Goal: Transaction & Acquisition: Purchase product/service

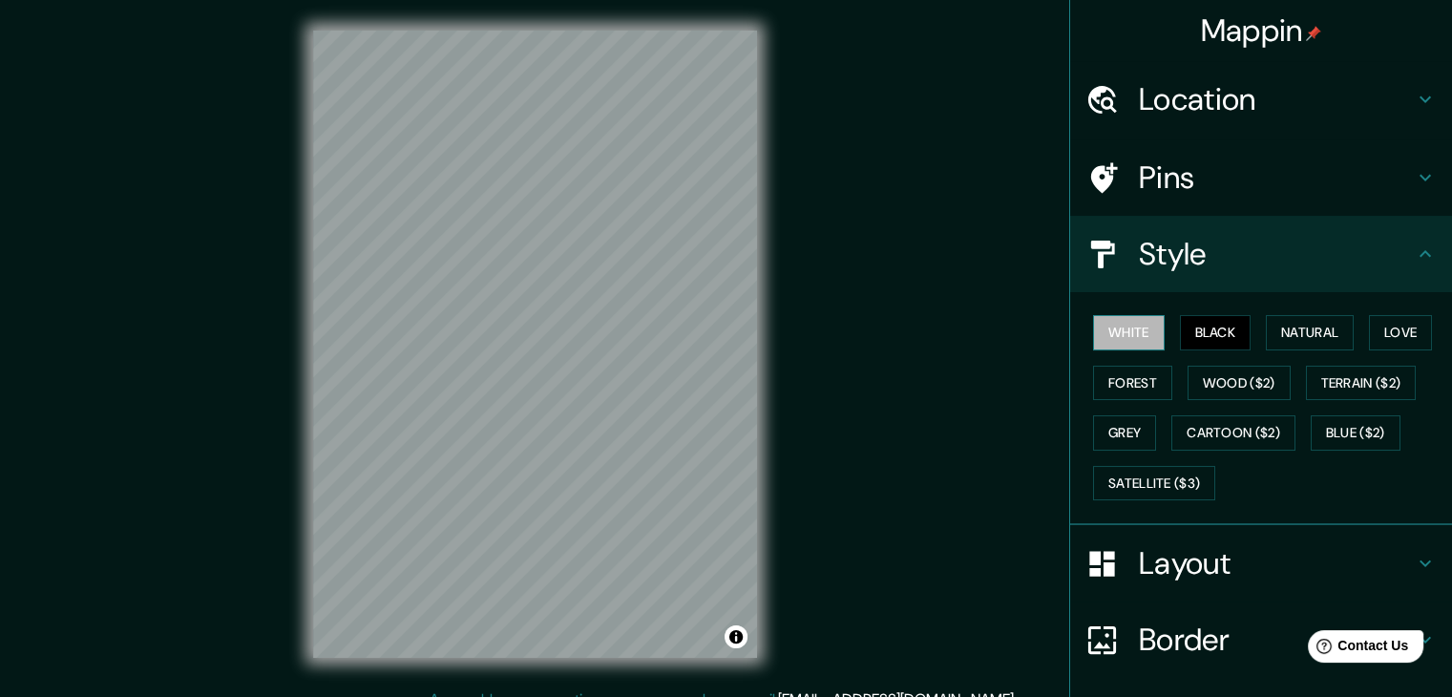
click at [1142, 327] on button "White" at bounding box center [1129, 332] width 72 height 35
click at [1204, 318] on button "Black" at bounding box center [1216, 332] width 72 height 35
click at [1317, 341] on button "Natural" at bounding box center [1310, 332] width 88 height 35
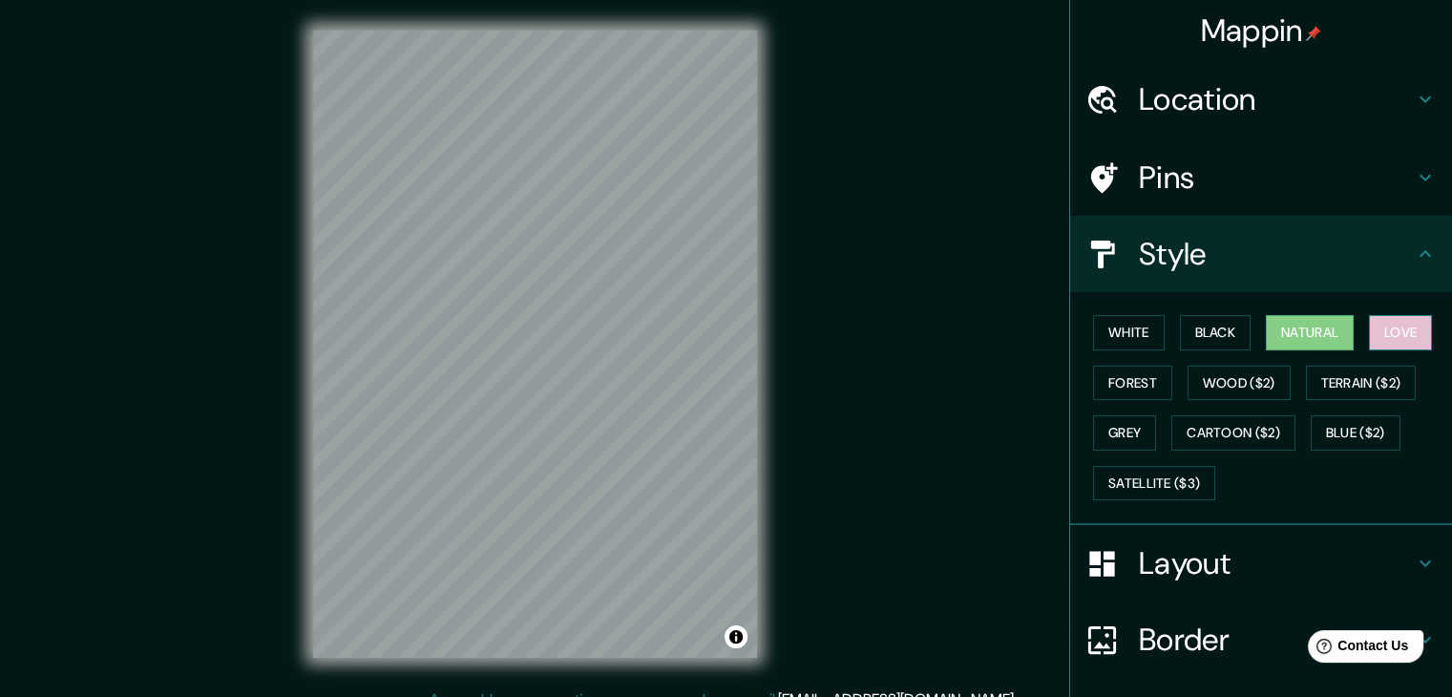
click at [1384, 336] on button "Love" at bounding box center [1400, 332] width 63 height 35
click at [1144, 382] on button "Forest" at bounding box center [1132, 383] width 79 height 35
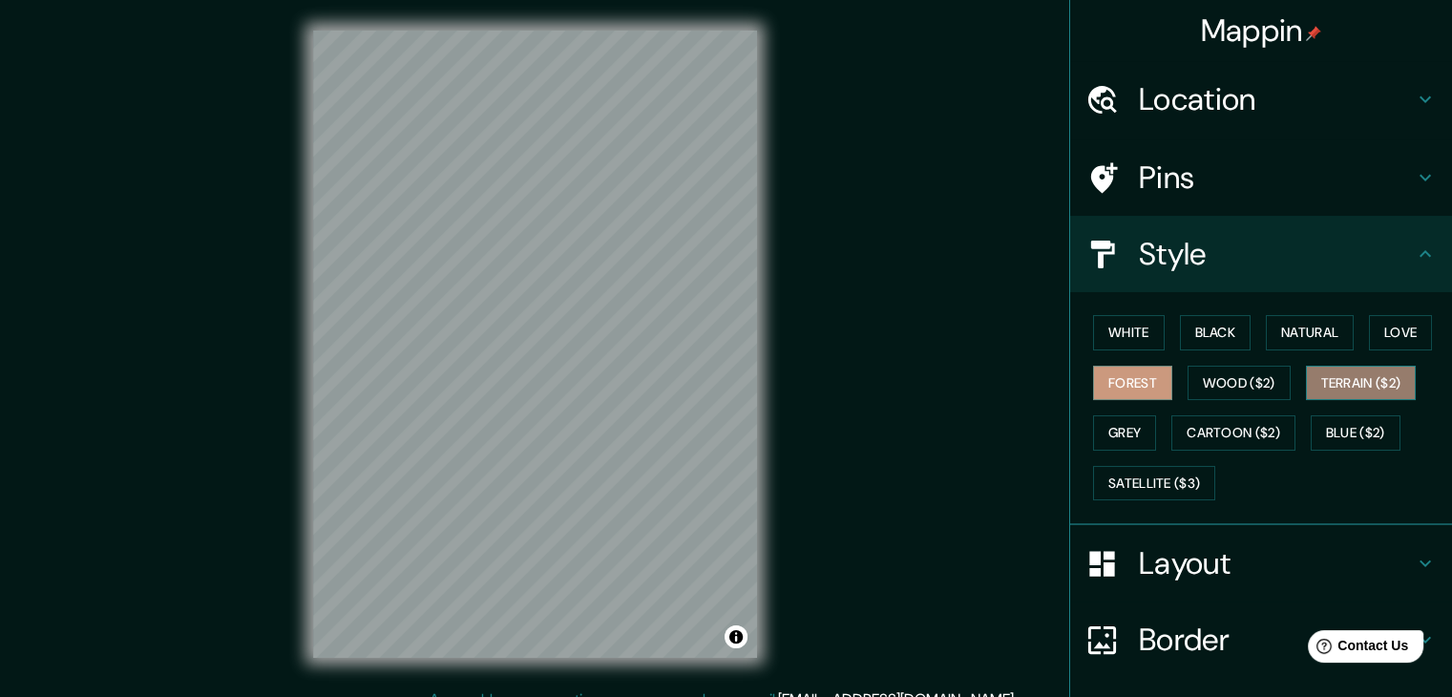
click at [1346, 388] on button "Terrain ($2)" at bounding box center [1361, 383] width 111 height 35
click at [1111, 429] on button "Grey" at bounding box center [1124, 432] width 63 height 35
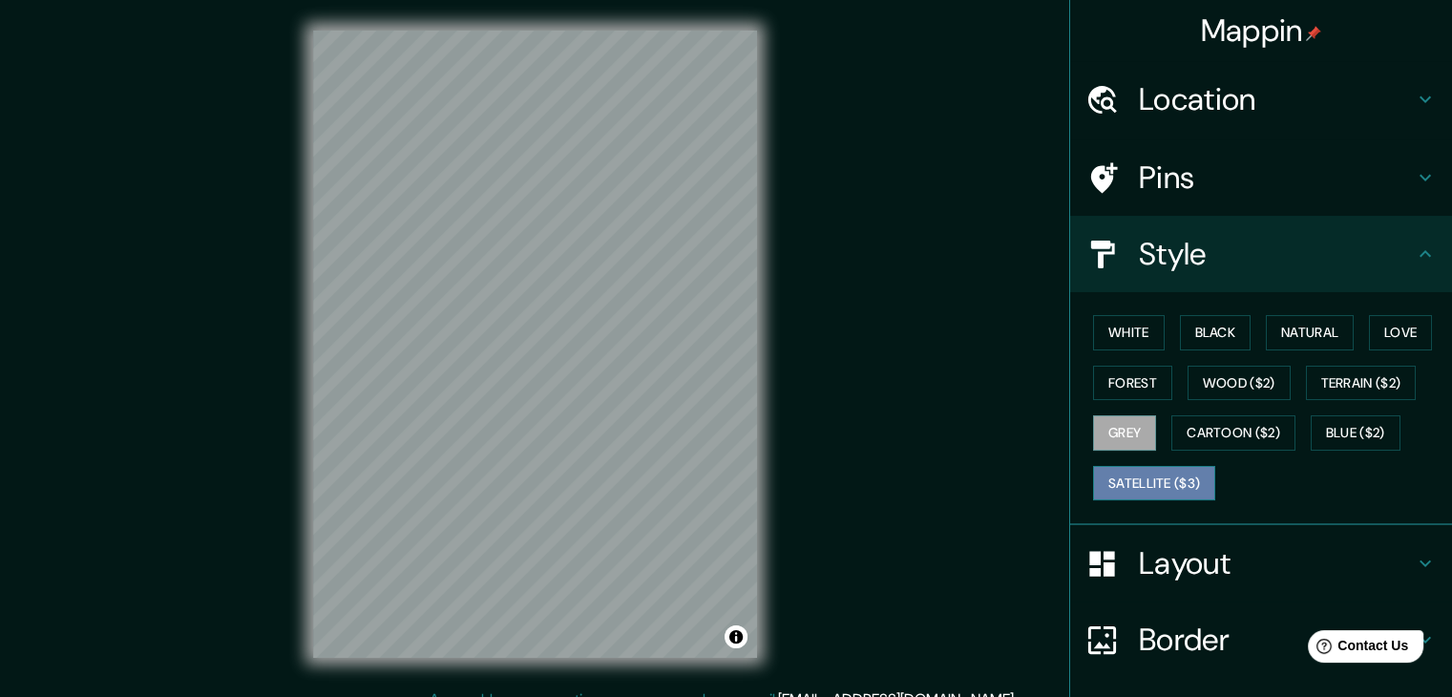
click at [1152, 488] on button "Satellite ($3)" at bounding box center [1154, 483] width 122 height 35
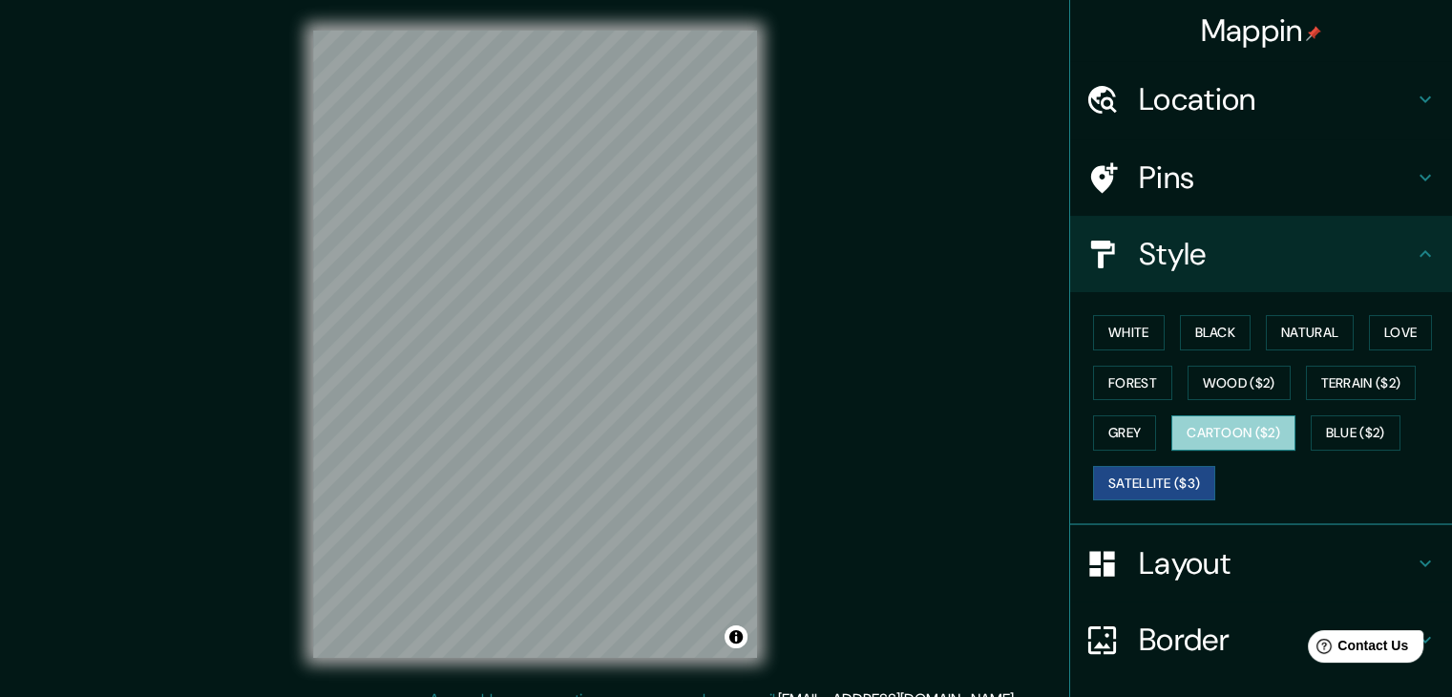
click at [1216, 439] on button "Cartoon ($2)" at bounding box center [1233, 432] width 124 height 35
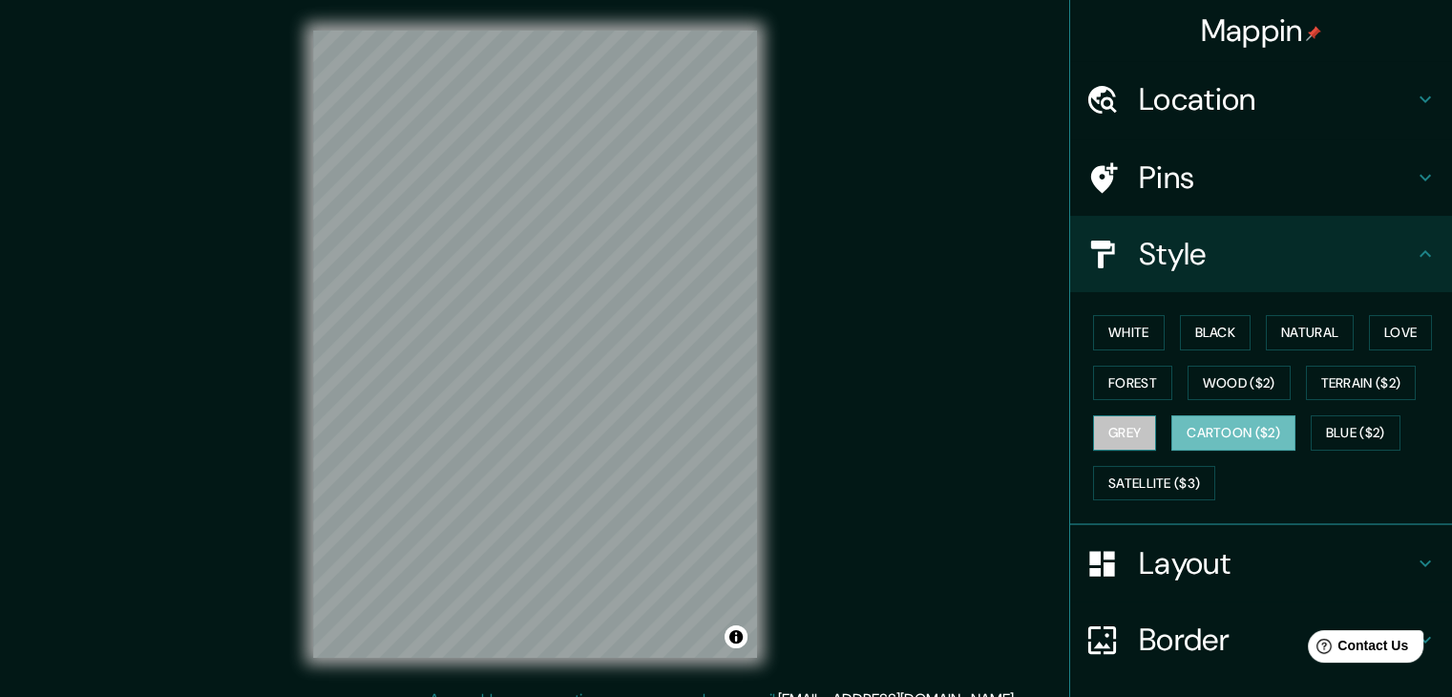
click at [1119, 428] on button "Grey" at bounding box center [1124, 432] width 63 height 35
click at [1125, 334] on button "White" at bounding box center [1129, 332] width 72 height 35
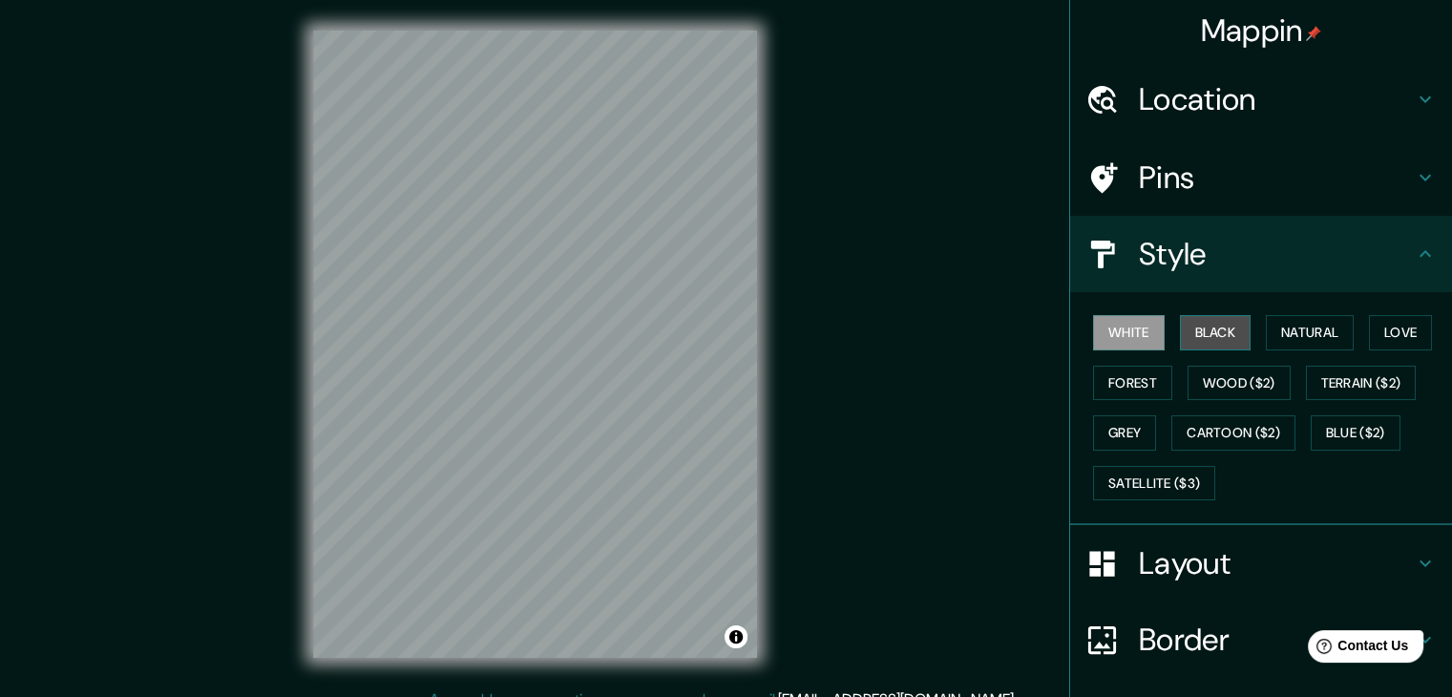
click at [1217, 345] on button "Black" at bounding box center [1216, 332] width 72 height 35
click at [928, 451] on div "Mappin Location Témara, Rabat-Salé-Kénitra, Maroc Pins Style White Black Natura…" at bounding box center [726, 359] width 1452 height 719
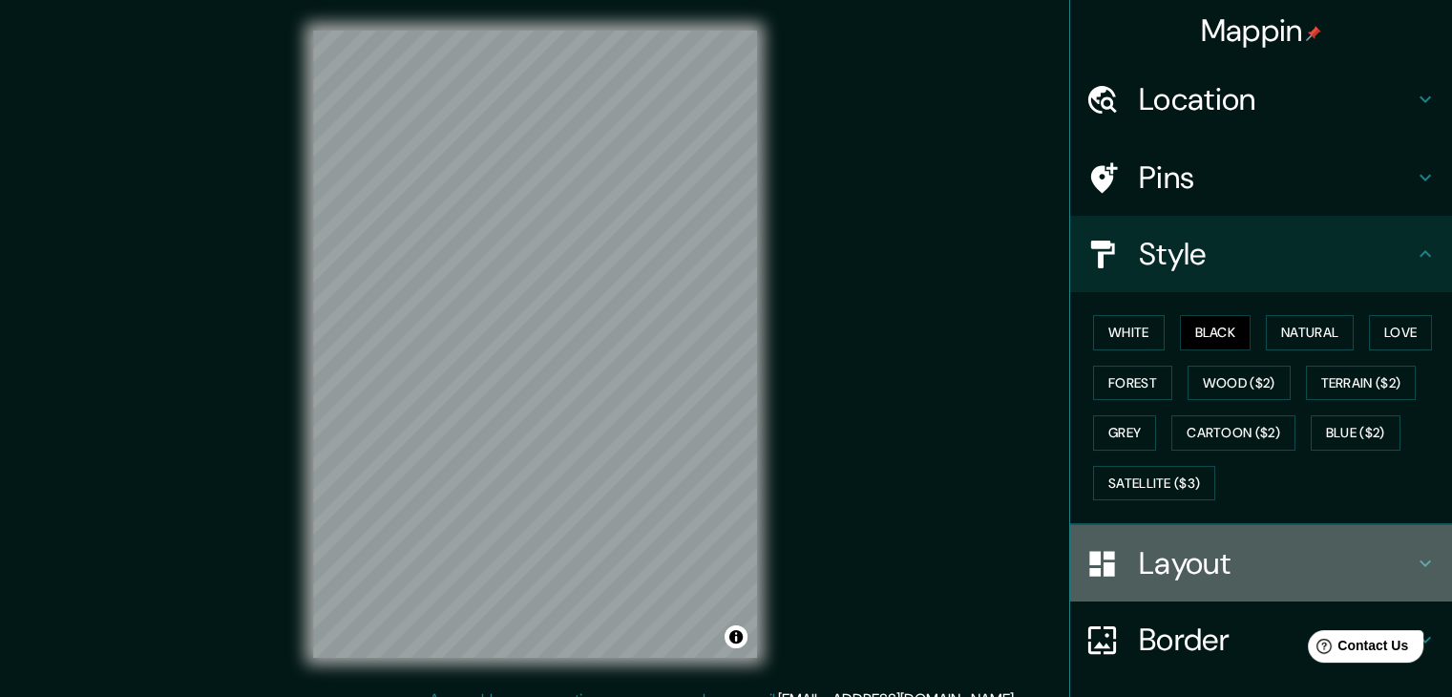
click at [1149, 568] on h4 "Layout" at bounding box center [1276, 563] width 275 height 38
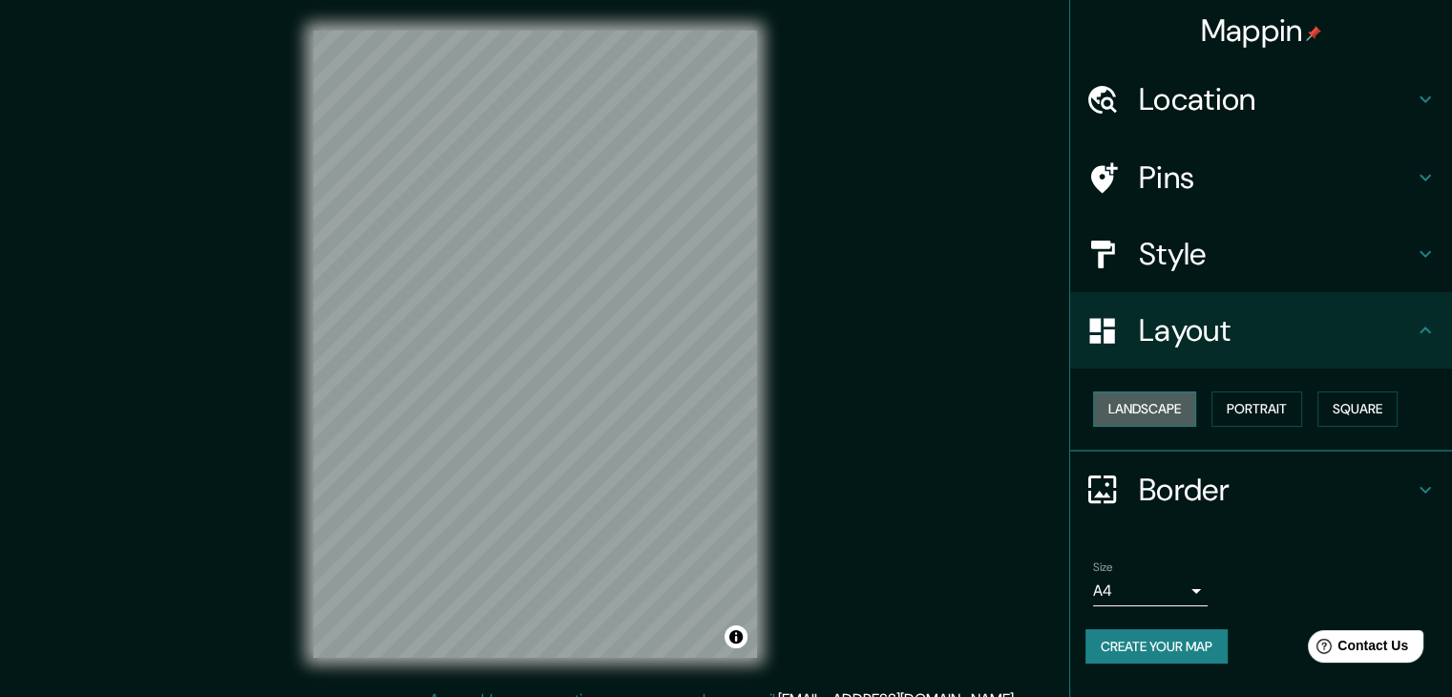
click at [1151, 400] on button "Landscape" at bounding box center [1144, 408] width 103 height 35
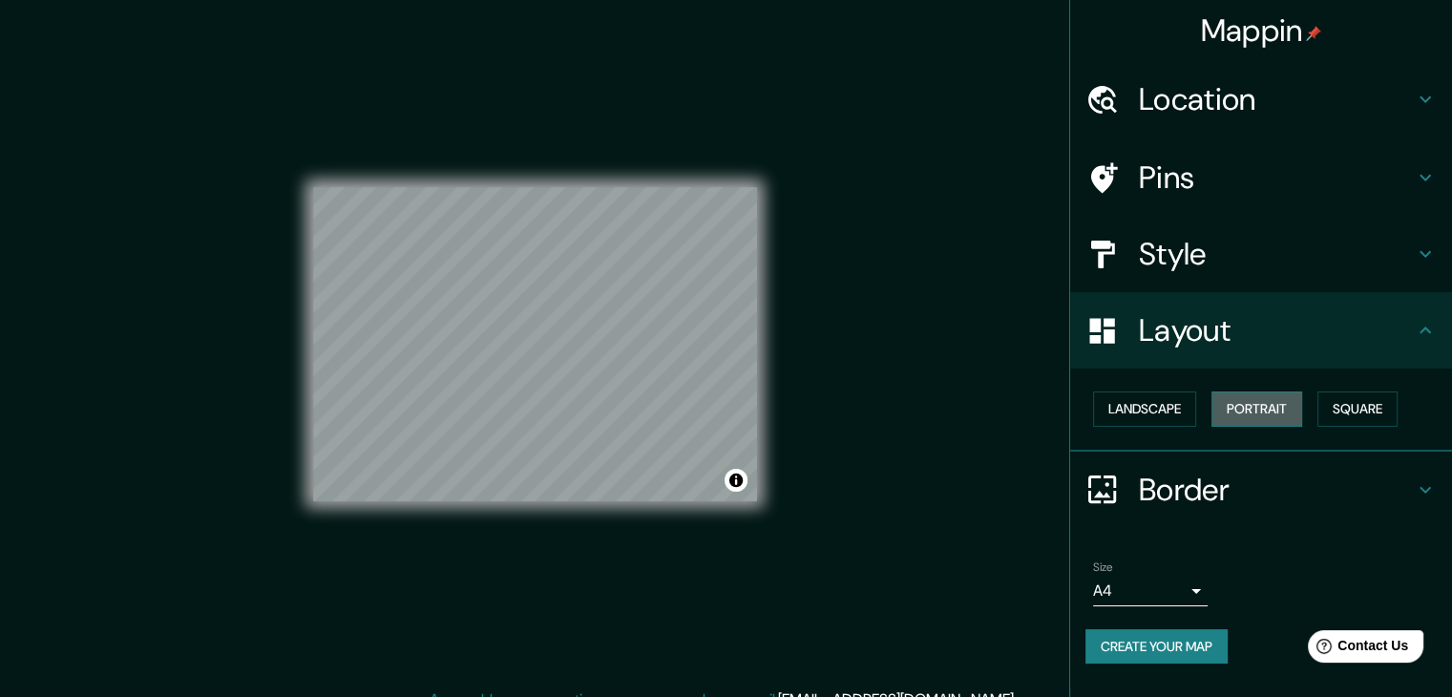
click at [1233, 401] on button "Portrait" at bounding box center [1256, 408] width 91 height 35
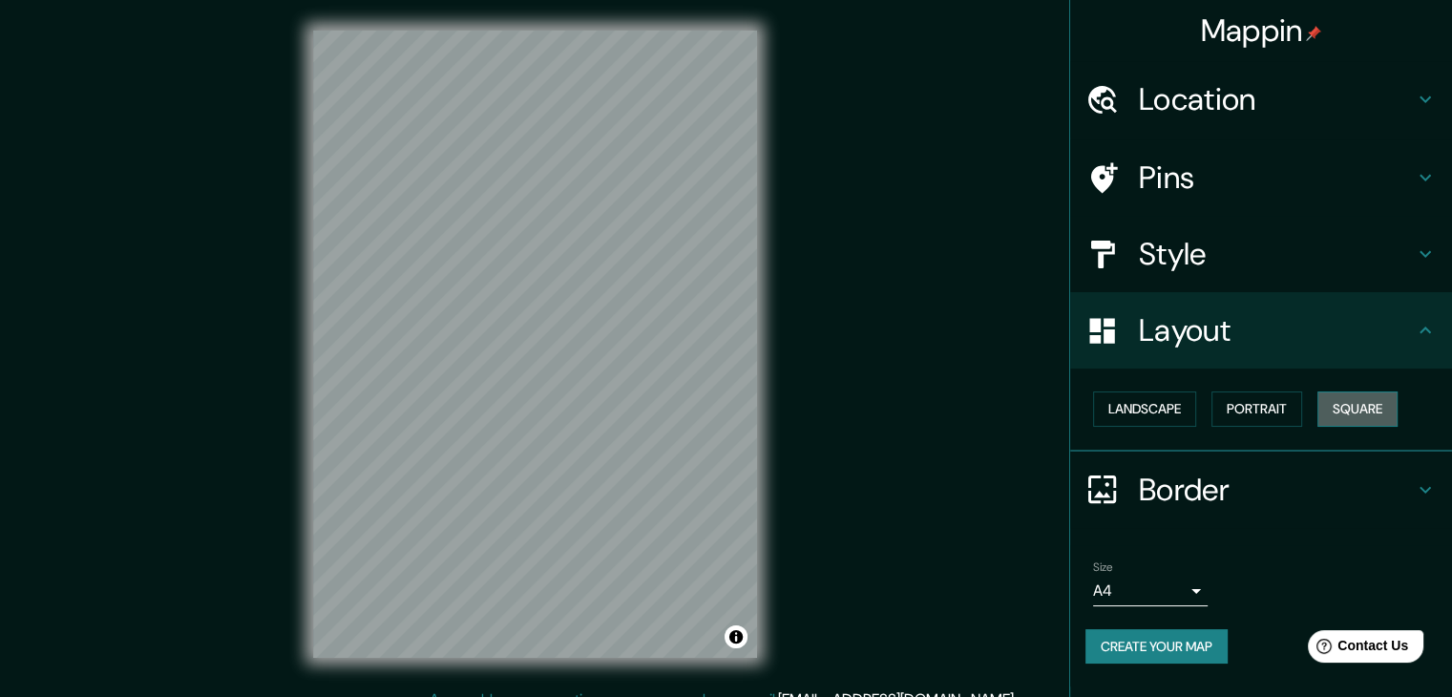
click at [1343, 413] on button "Square" at bounding box center [1357, 408] width 80 height 35
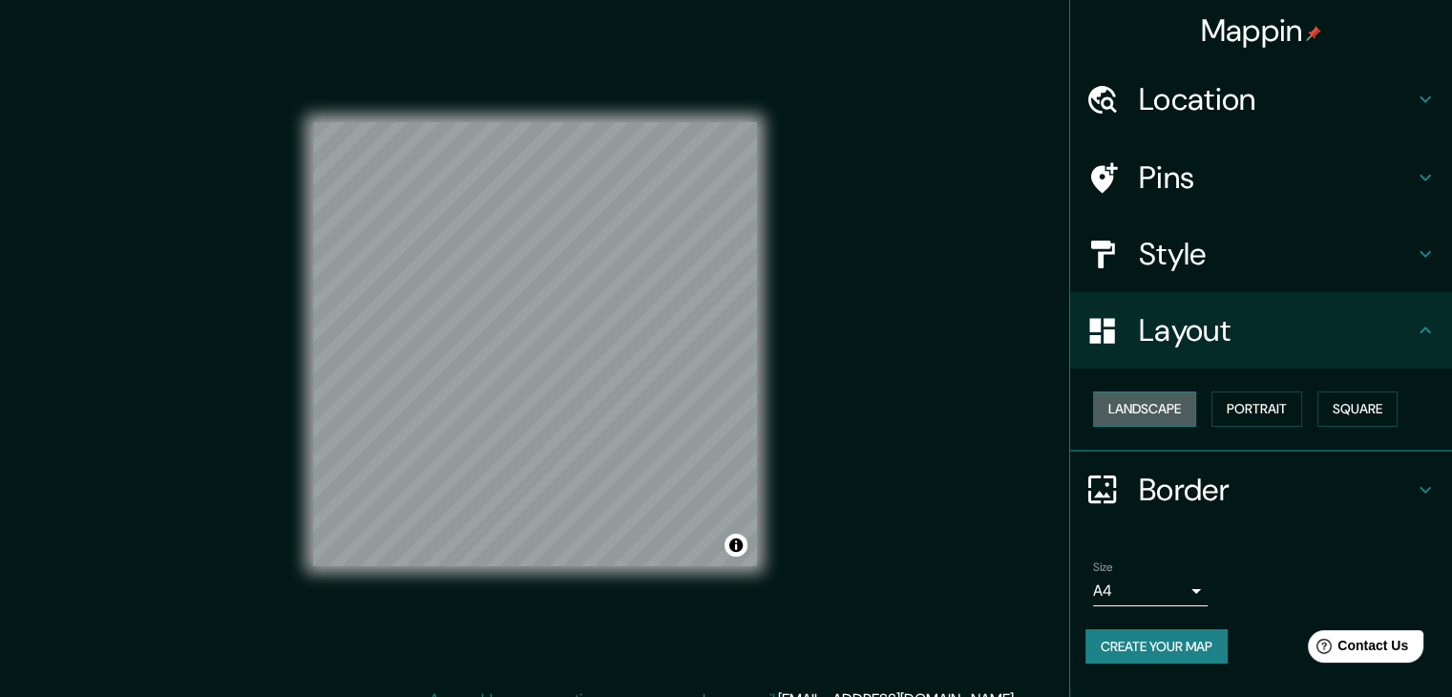
click at [1147, 407] on button "Landscape" at bounding box center [1144, 408] width 103 height 35
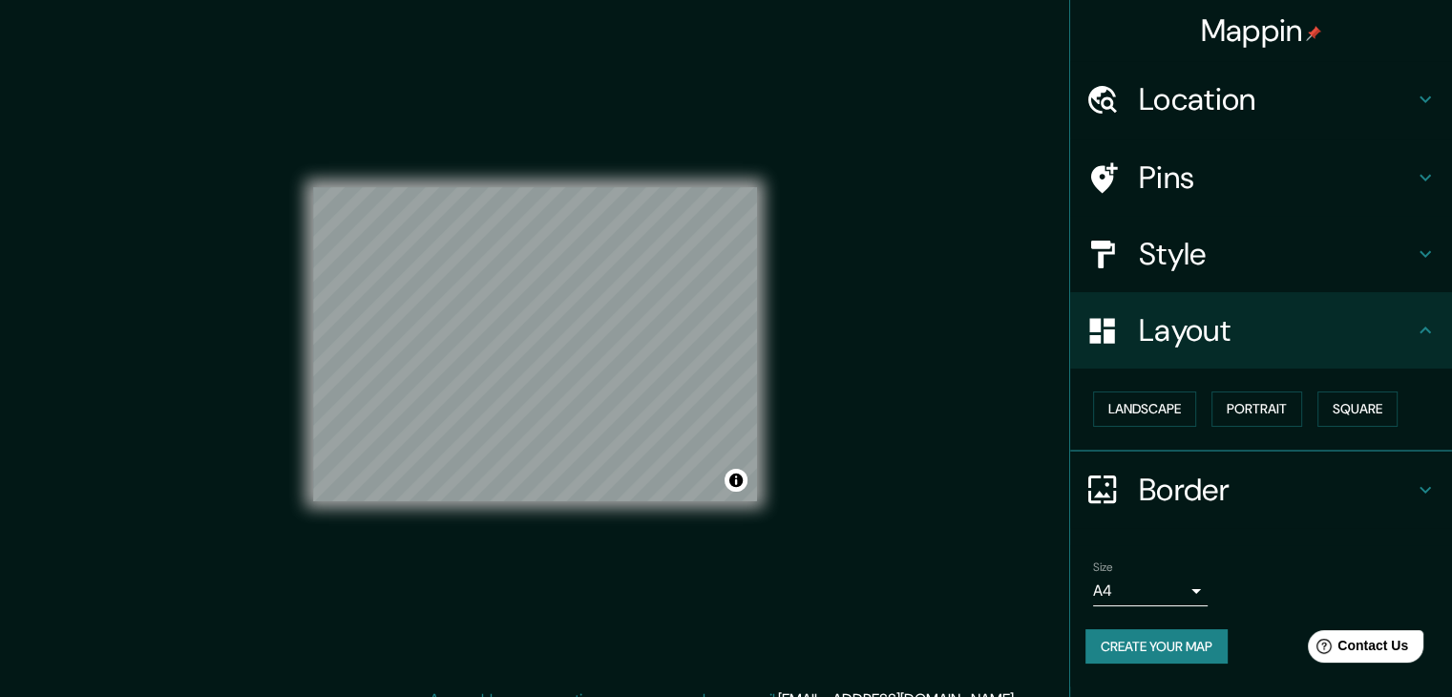
click at [1213, 405] on div "Landscape Portrait Square" at bounding box center [1268, 409] width 367 height 51
click at [1252, 406] on button "Portrait" at bounding box center [1256, 408] width 91 height 35
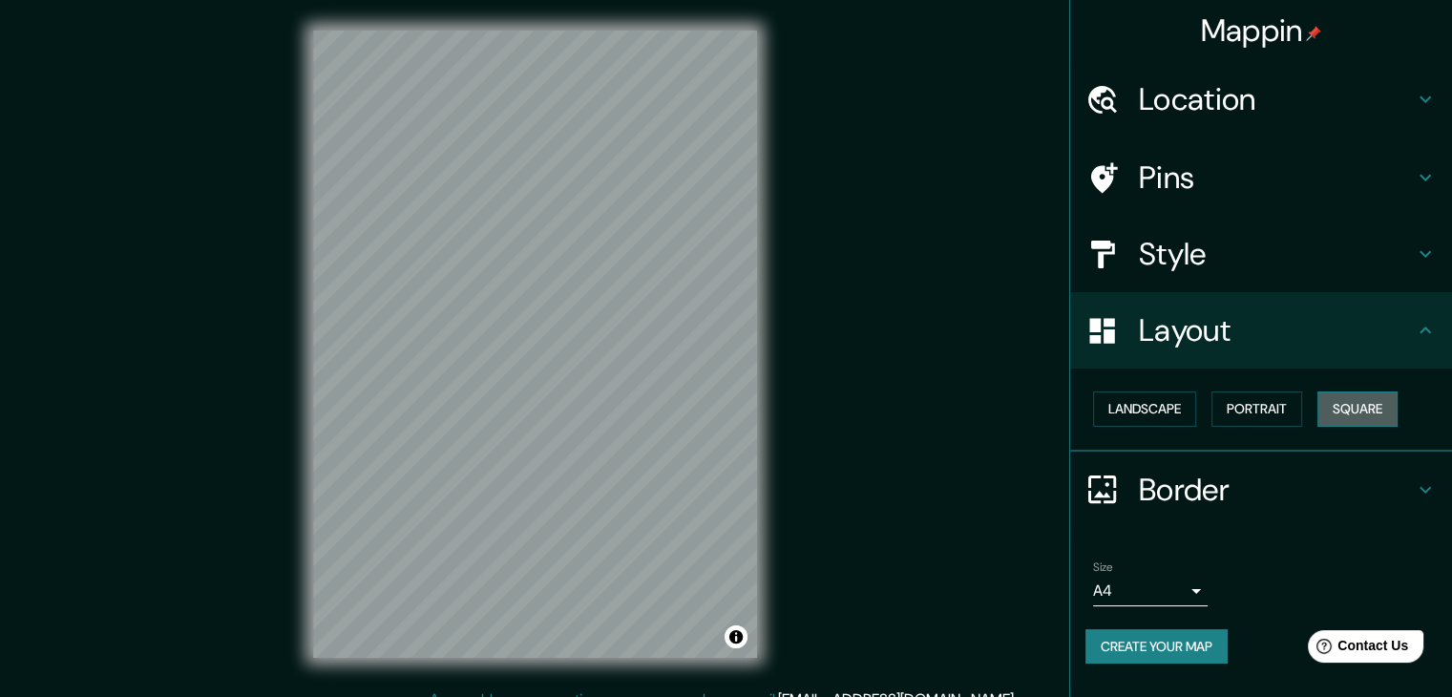
click at [1352, 396] on button "Square" at bounding box center [1357, 408] width 80 height 35
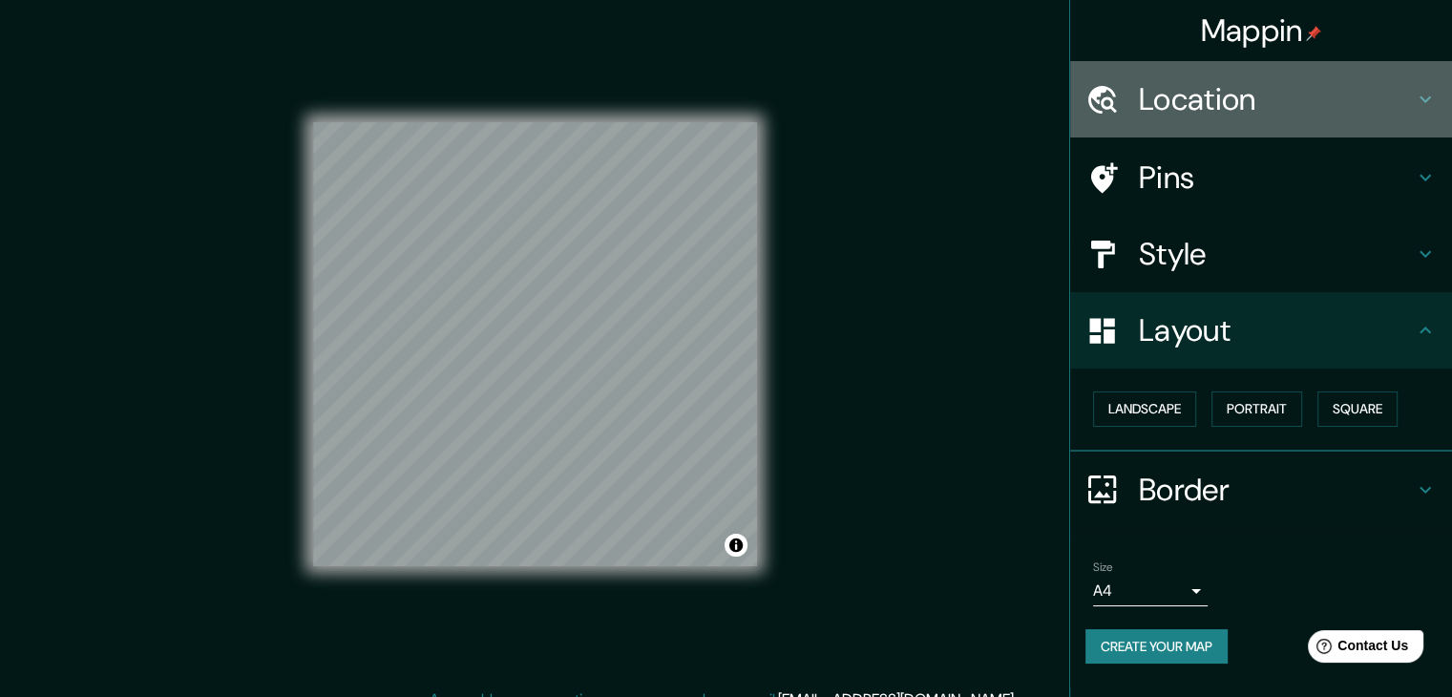
click at [1288, 96] on h4 "Location" at bounding box center [1276, 99] width 275 height 38
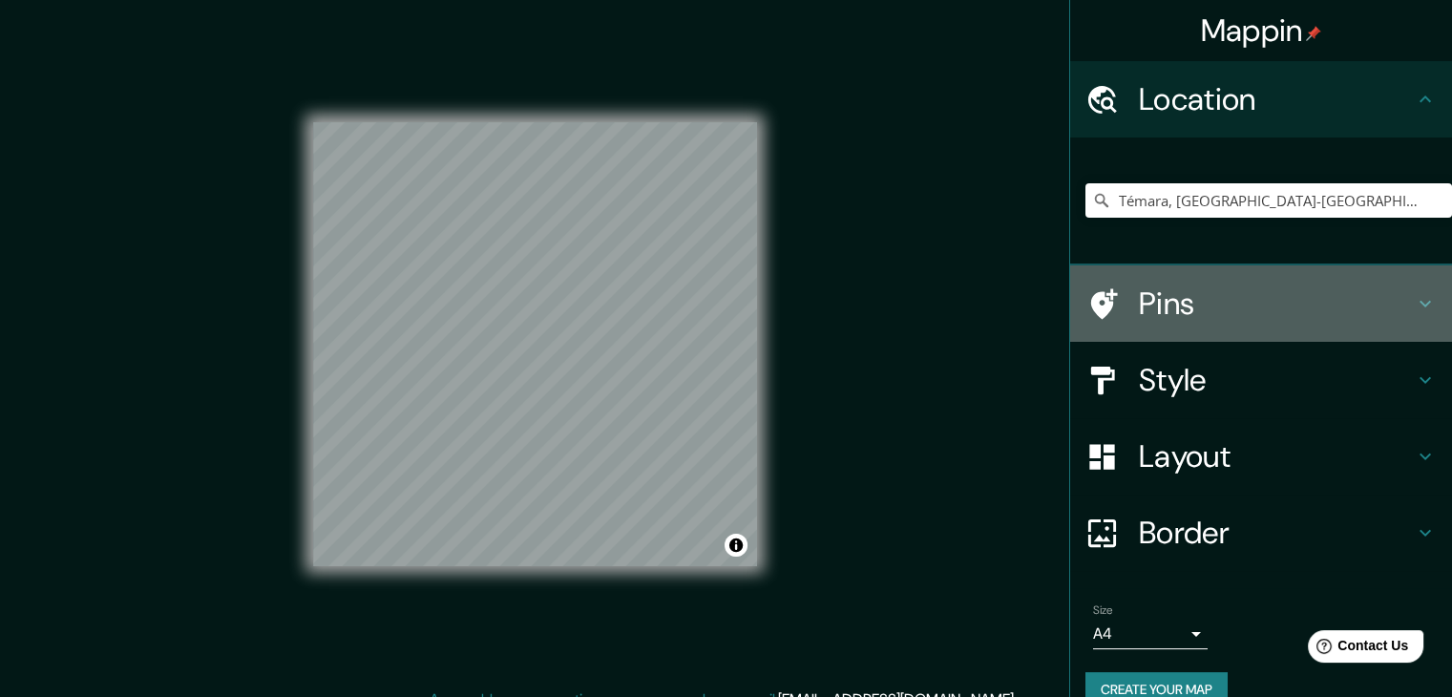
click at [1237, 323] on div "Pins" at bounding box center [1261, 303] width 382 height 76
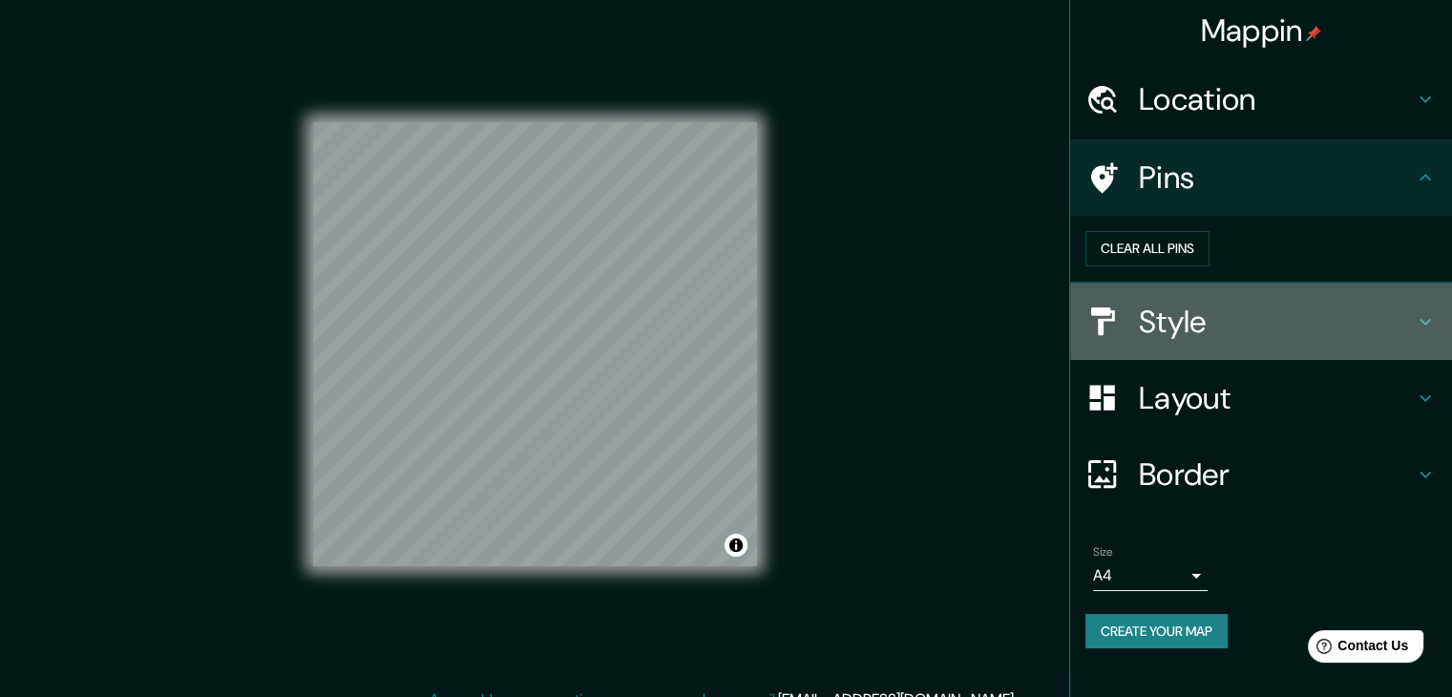
click at [1236, 341] on h4 "Style" at bounding box center [1276, 322] width 275 height 38
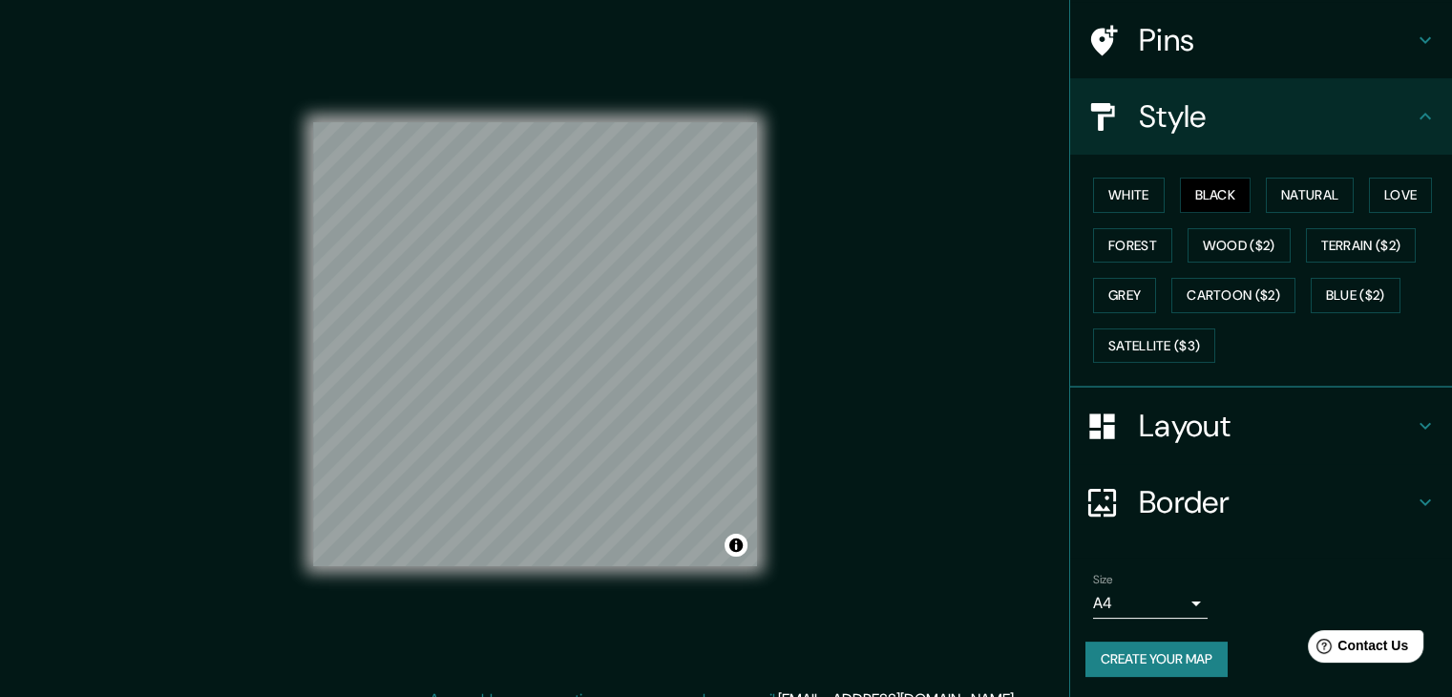
scroll to position [22, 0]
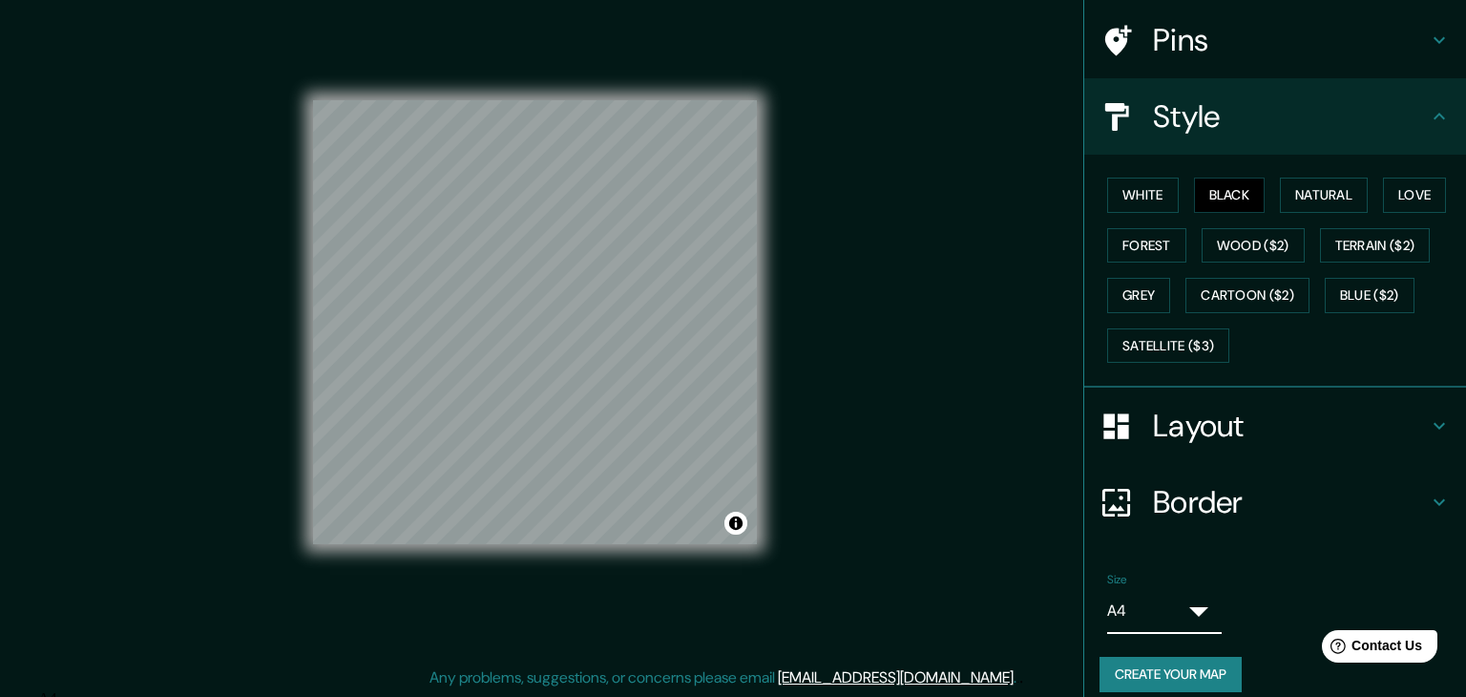
click at [1174, 603] on body "Mappin Location Témara, Rabat-Salé-Kénitra, Maroc Pins Style White Black Natura…" at bounding box center [733, 326] width 1466 height 697
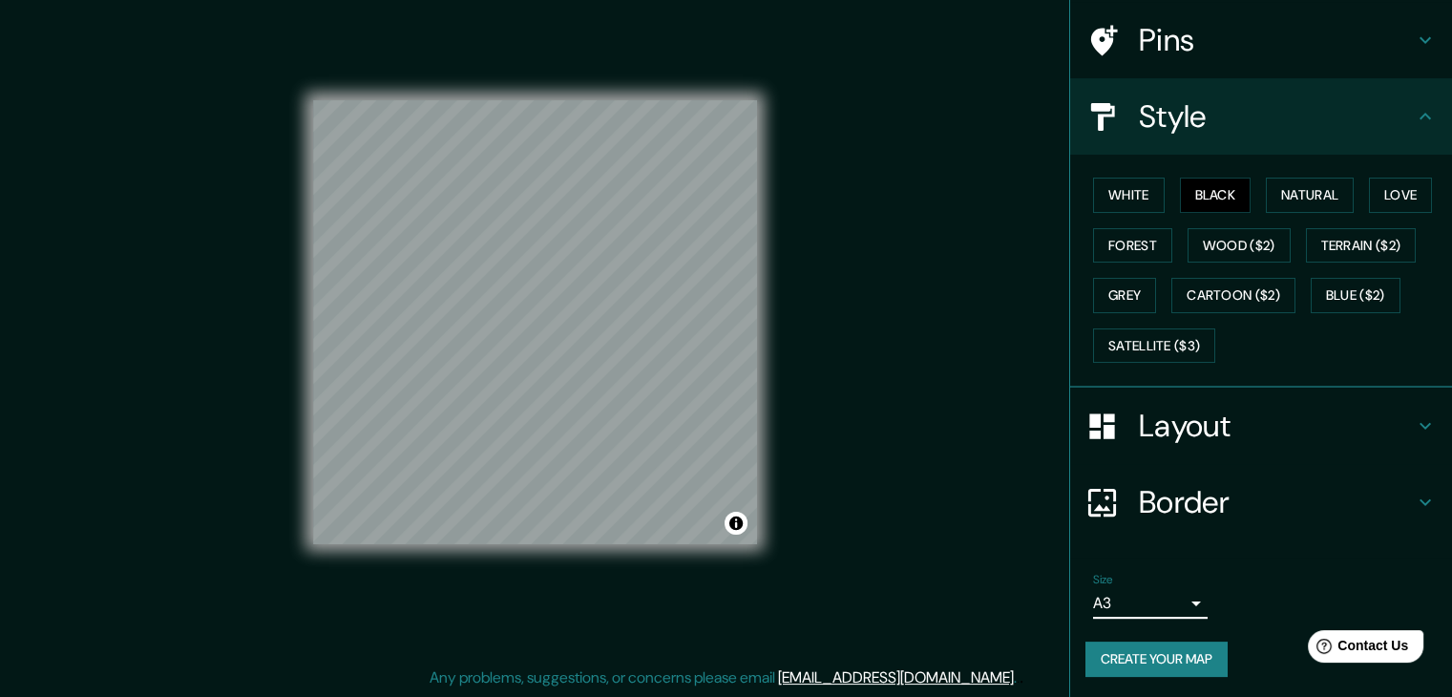
click at [1184, 648] on button "Create your map" at bounding box center [1156, 658] width 142 height 35
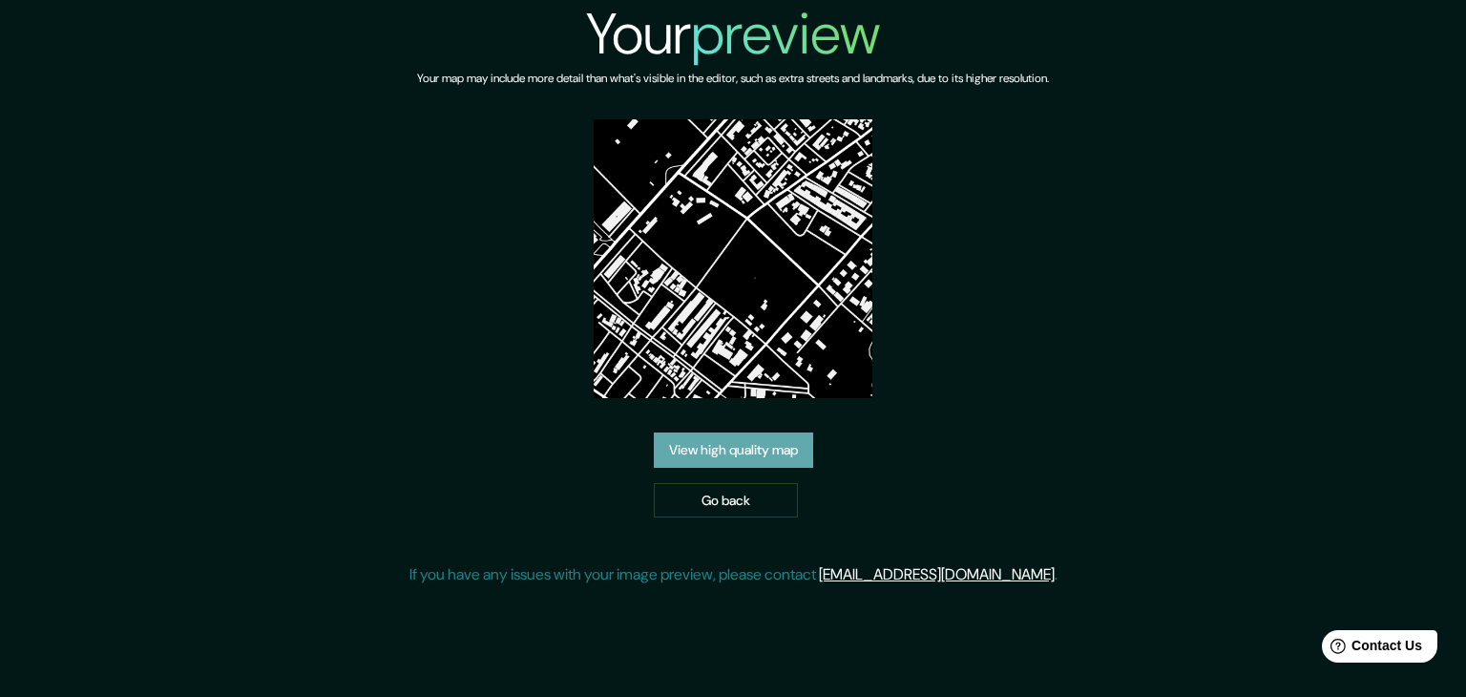
click at [722, 445] on link "View high quality map" at bounding box center [733, 449] width 159 height 35
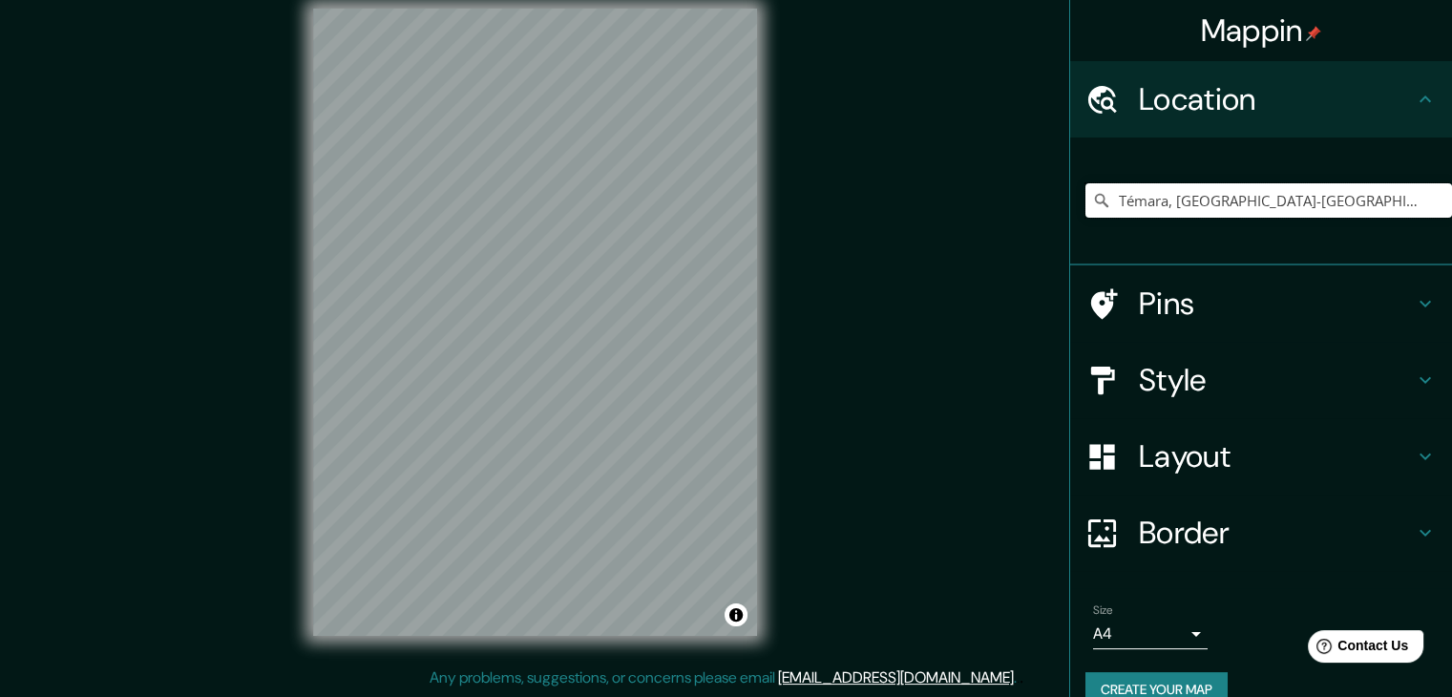
click at [1382, 215] on input "Témara, Rabat-Salé-Kénitra, Maroc" at bounding box center [1268, 200] width 367 height 34
click at [897, 162] on div "Mappin Location Témara, Rabat-Salé-Kénitra, Maroc Pins Style Layout Border Choo…" at bounding box center [726, 337] width 1452 height 719
click at [1372, 194] on input "Témara, Rabat-Salé-Kénitra, Maroc" at bounding box center [1268, 200] width 367 height 34
click at [784, 43] on div "© Mapbox © OpenStreetMap Improve this map" at bounding box center [535, 322] width 505 height 688
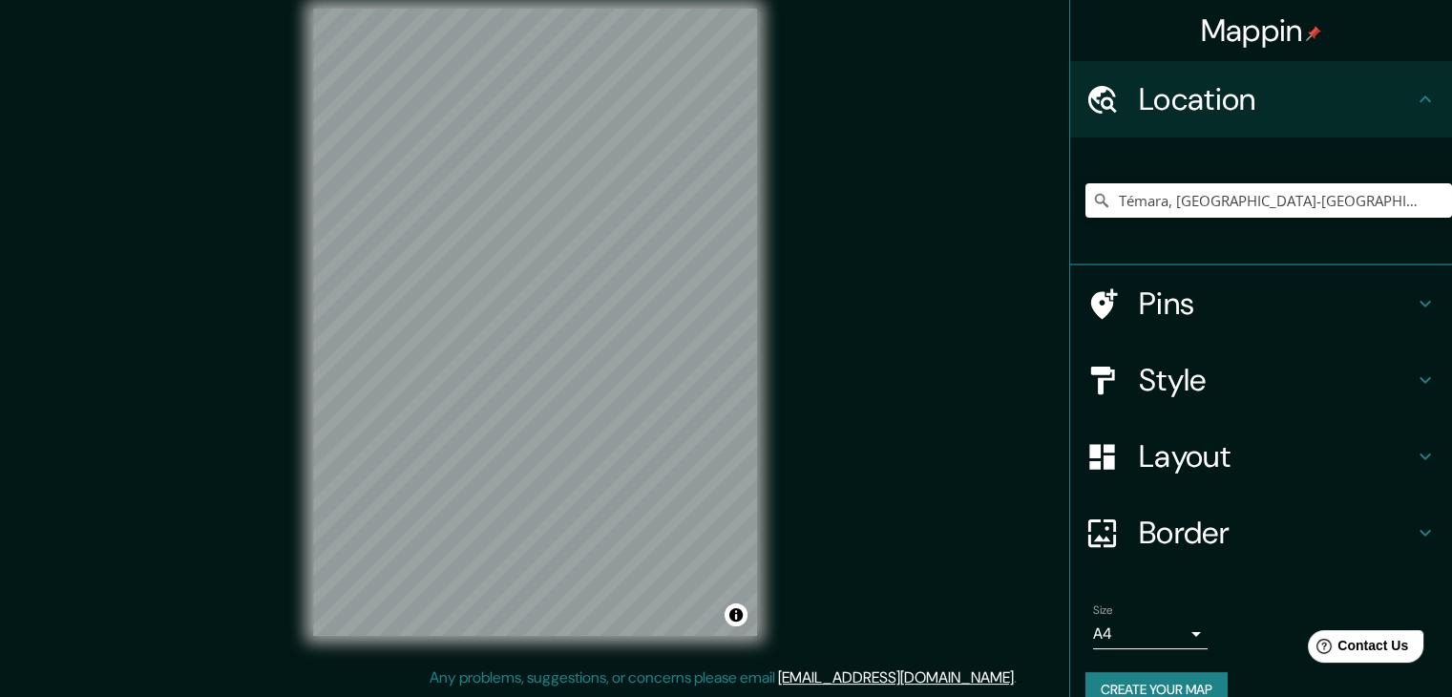
click at [286, 578] on div "© Mapbox © OpenStreetMap Improve this map" at bounding box center [535, 322] width 505 height 688
click at [503, 635] on div "© Mapbox © OpenStreetMap Improve this map" at bounding box center [535, 322] width 505 height 688
click at [770, 128] on div "© Mapbox © OpenStreetMap Improve this map" at bounding box center [535, 322] width 505 height 688
click at [1182, 673] on button "Create your map" at bounding box center [1156, 689] width 142 height 35
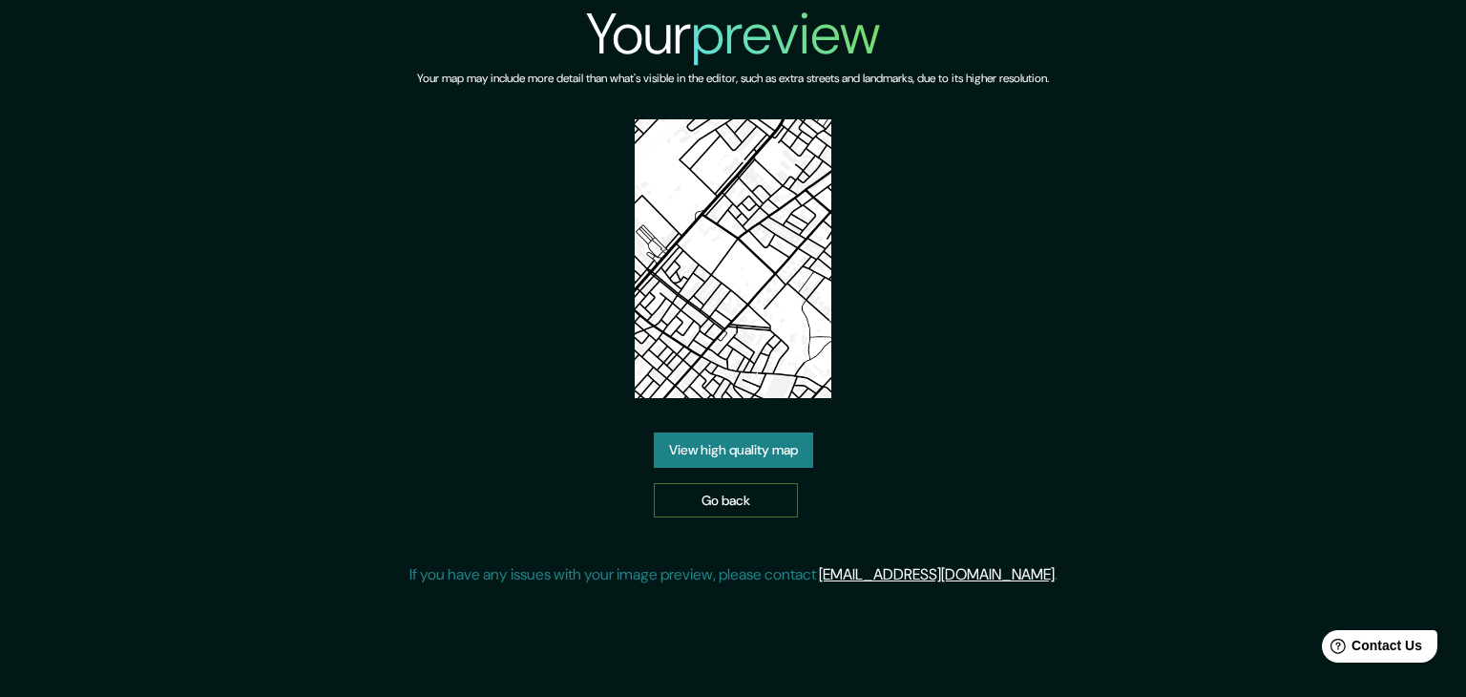
click at [775, 499] on link "Go back" at bounding box center [726, 500] width 144 height 35
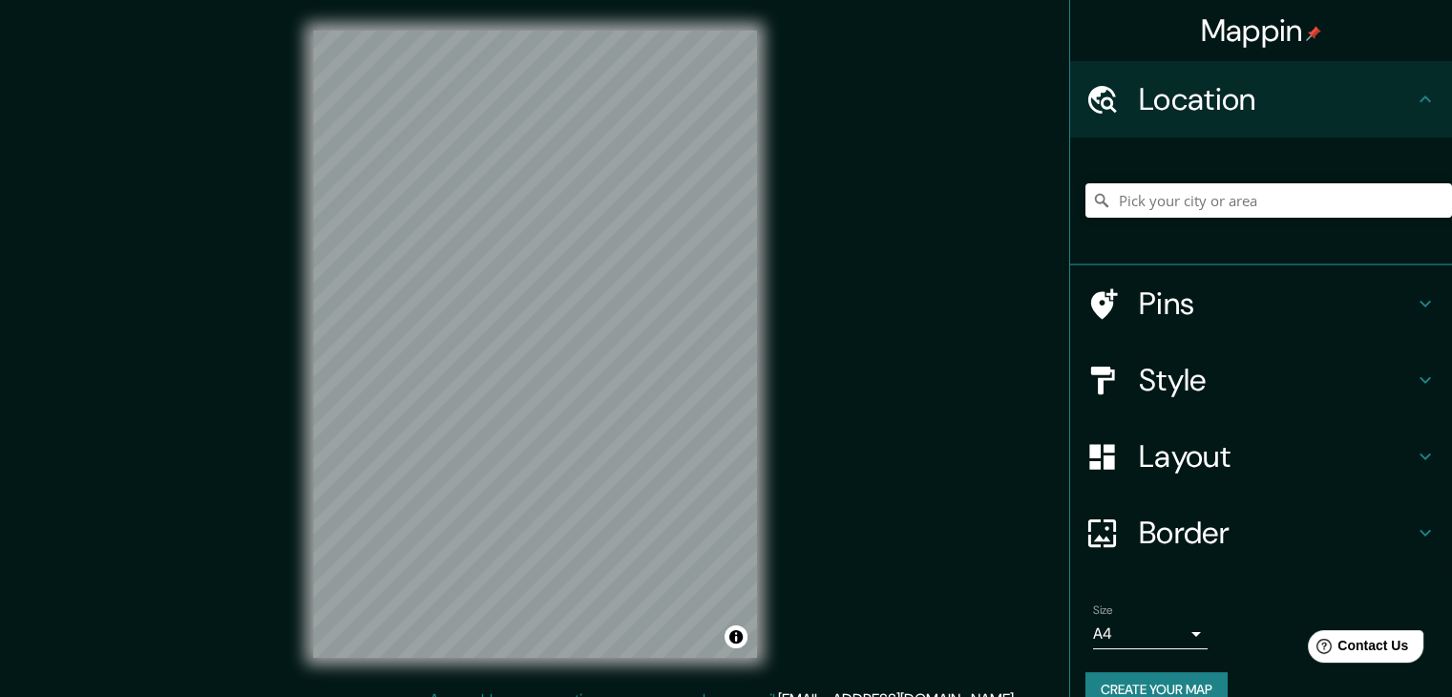
scroll to position [32, 0]
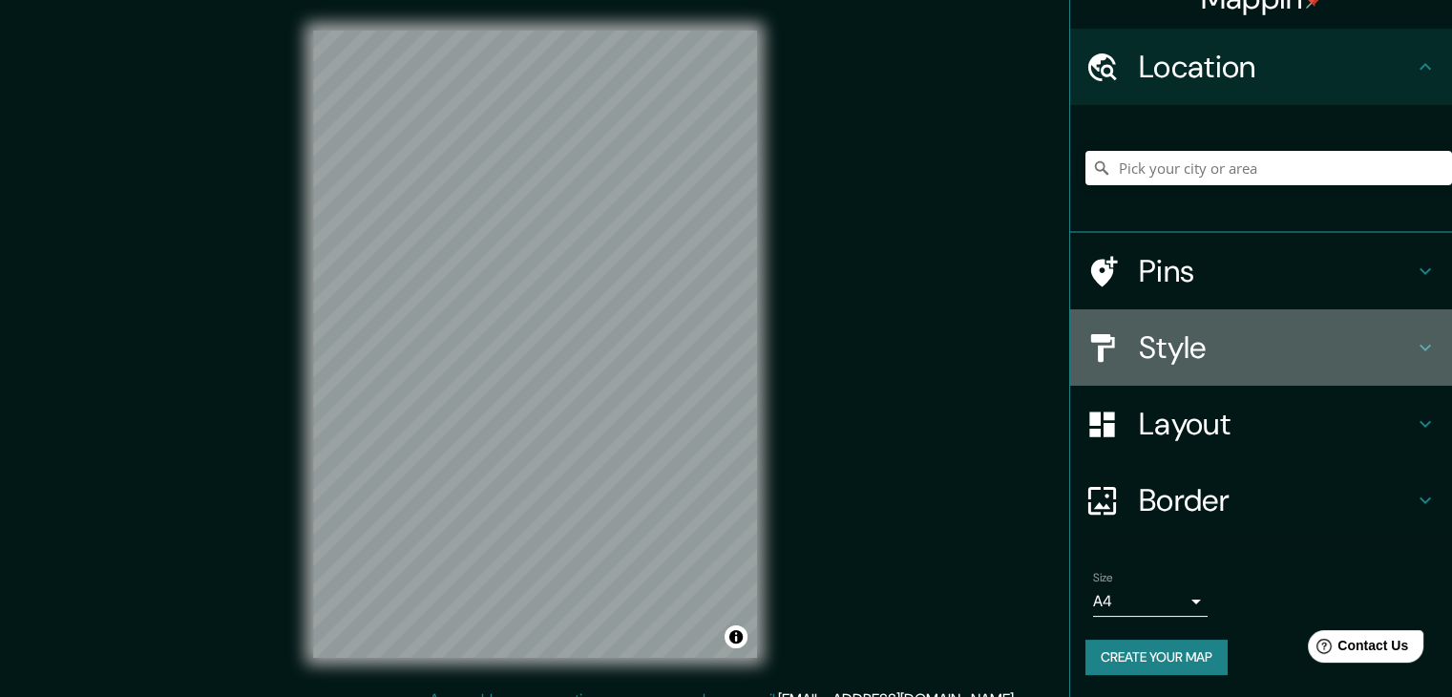
click at [1178, 337] on h4 "Style" at bounding box center [1276, 347] width 275 height 38
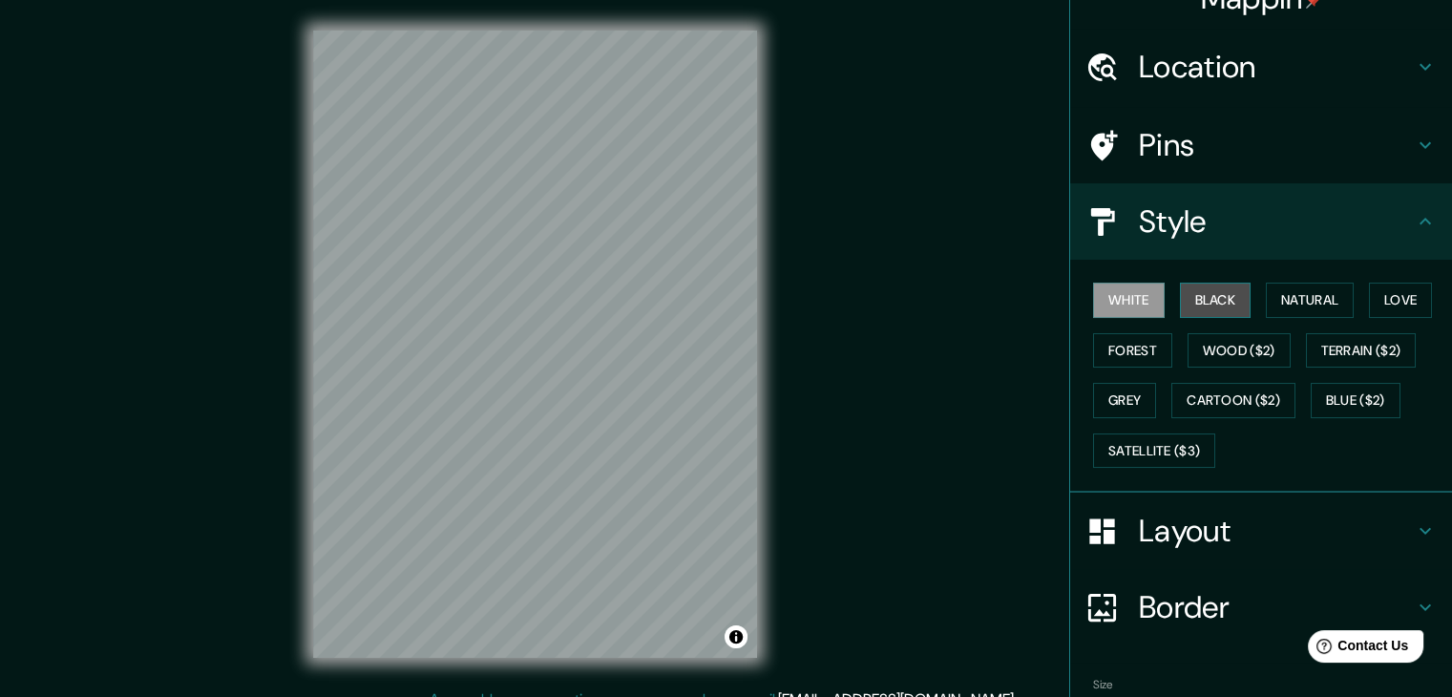
click at [1209, 301] on button "Black" at bounding box center [1216, 300] width 72 height 35
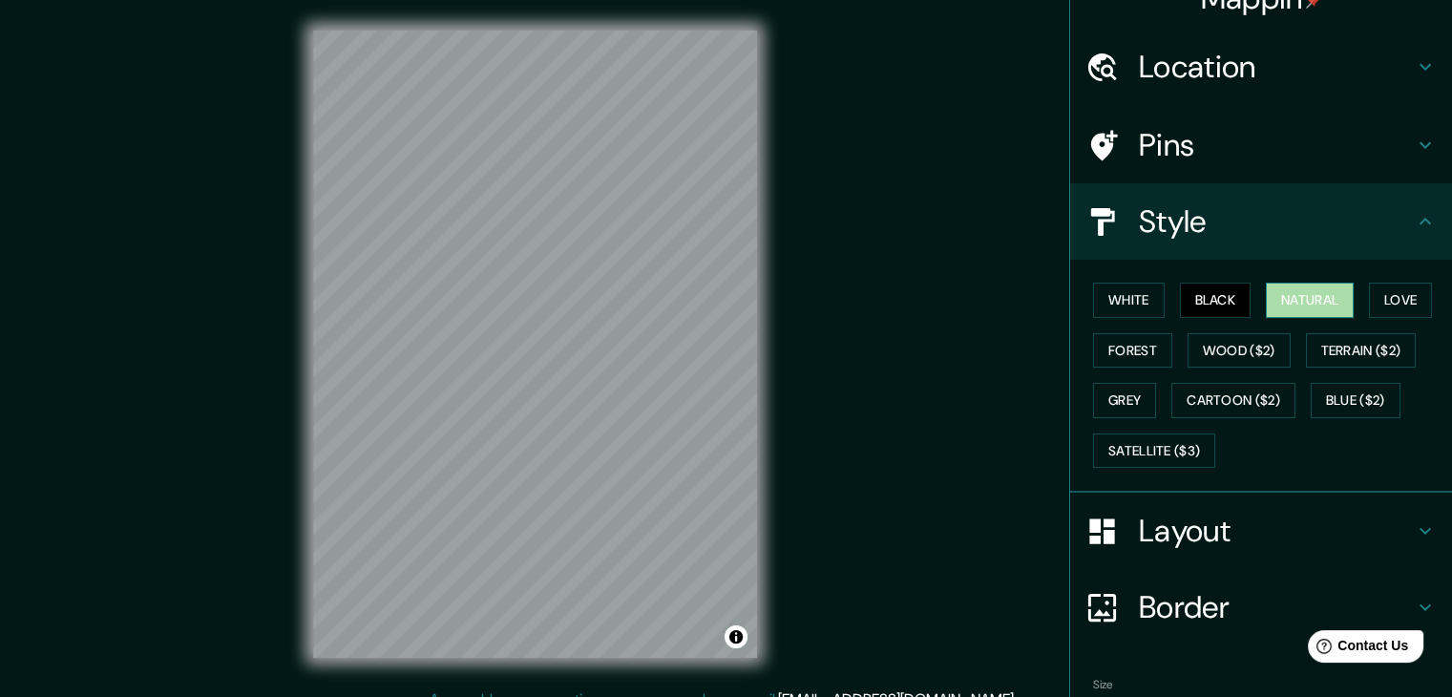
click at [1285, 295] on button "Natural" at bounding box center [1310, 300] width 88 height 35
click at [1369, 295] on button "Love" at bounding box center [1400, 300] width 63 height 35
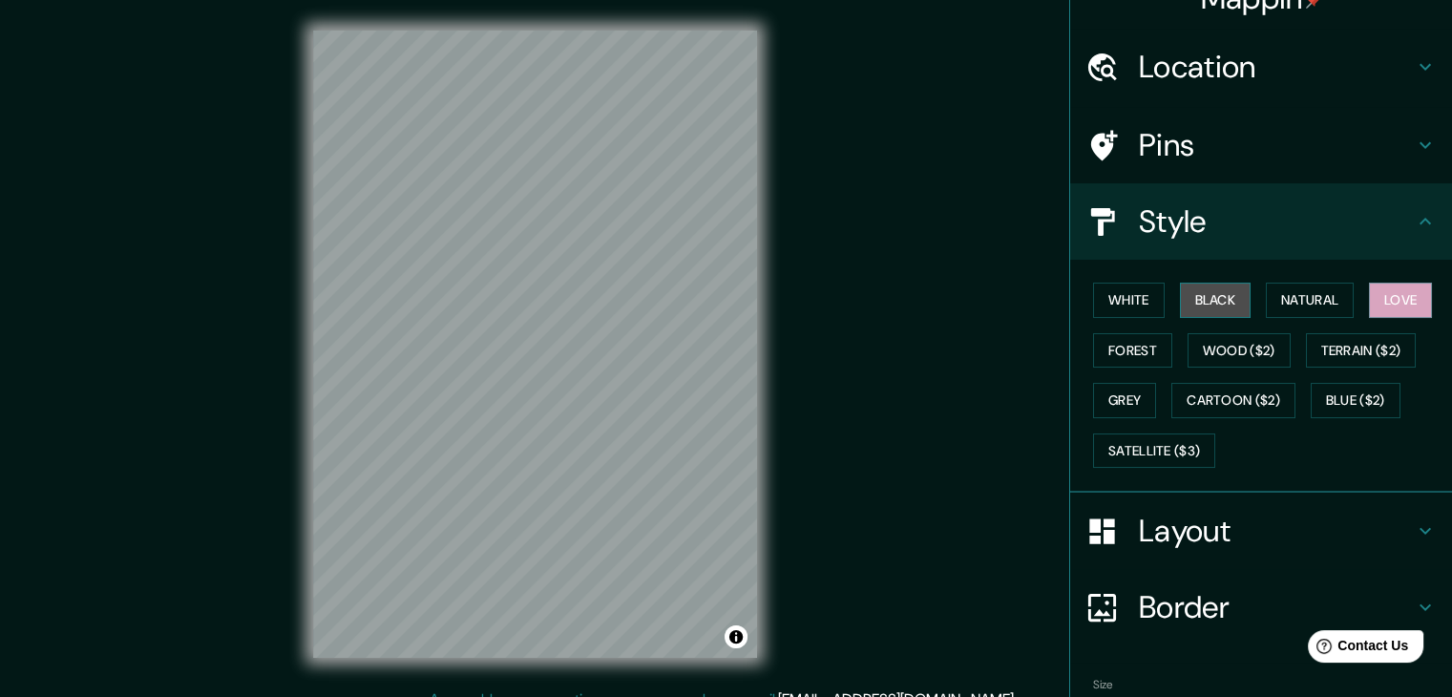
click at [1197, 304] on button "Black" at bounding box center [1216, 300] width 72 height 35
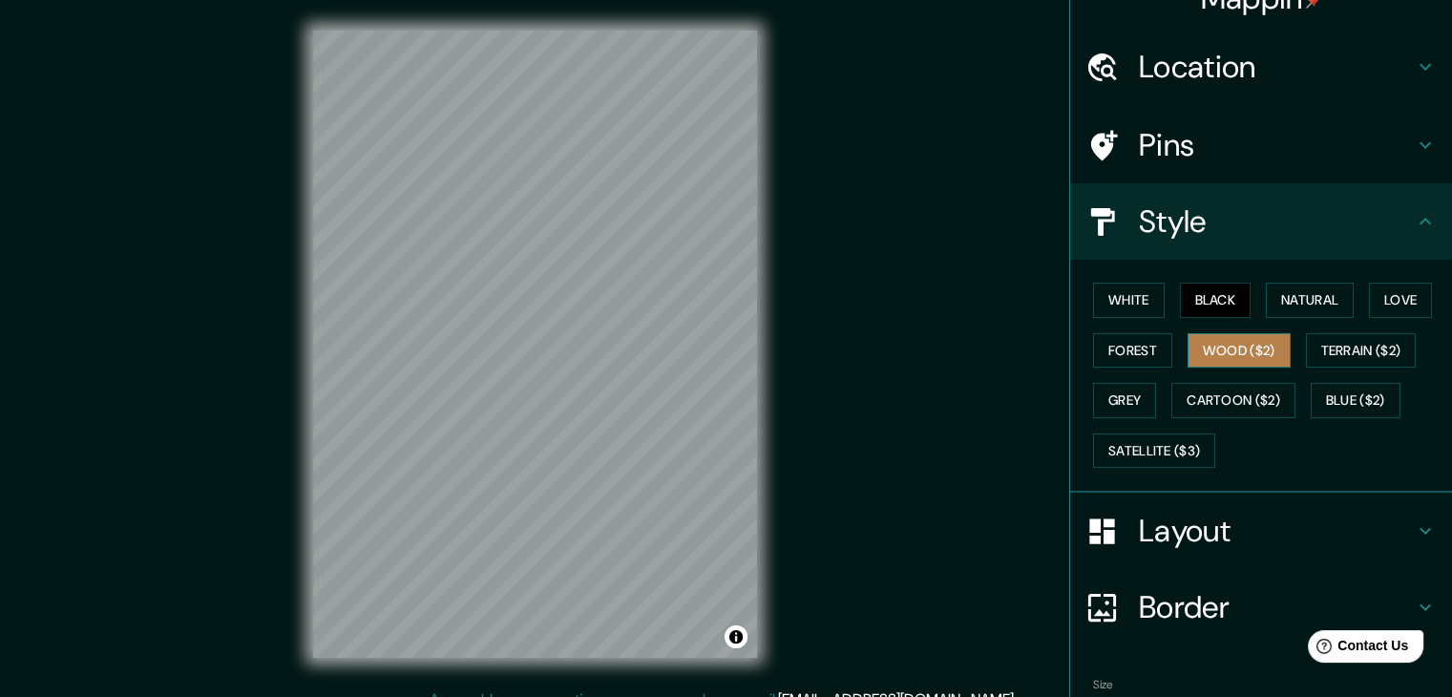
click at [1218, 360] on button "Wood ($2)" at bounding box center [1238, 350] width 103 height 35
click at [1222, 394] on button "Cartoon ($2)" at bounding box center [1233, 400] width 124 height 35
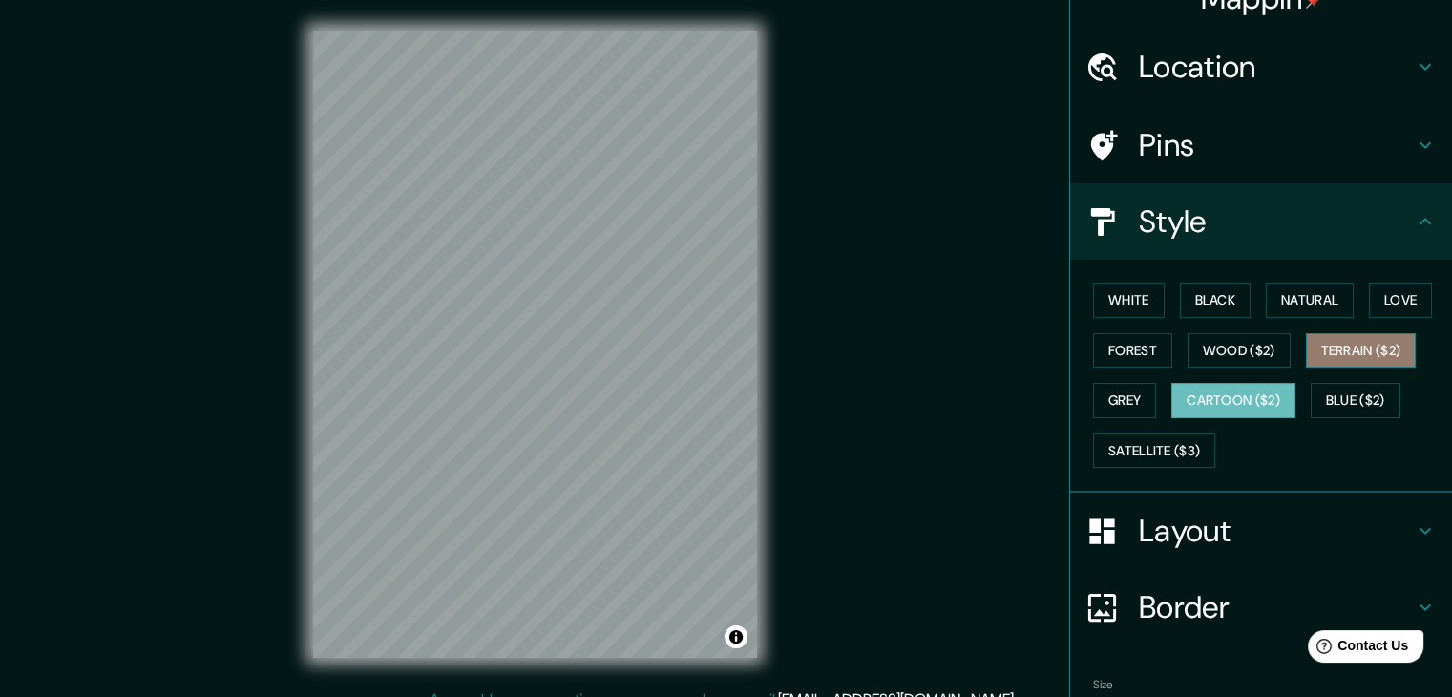
click at [1353, 350] on button "Terrain ($2)" at bounding box center [1361, 350] width 111 height 35
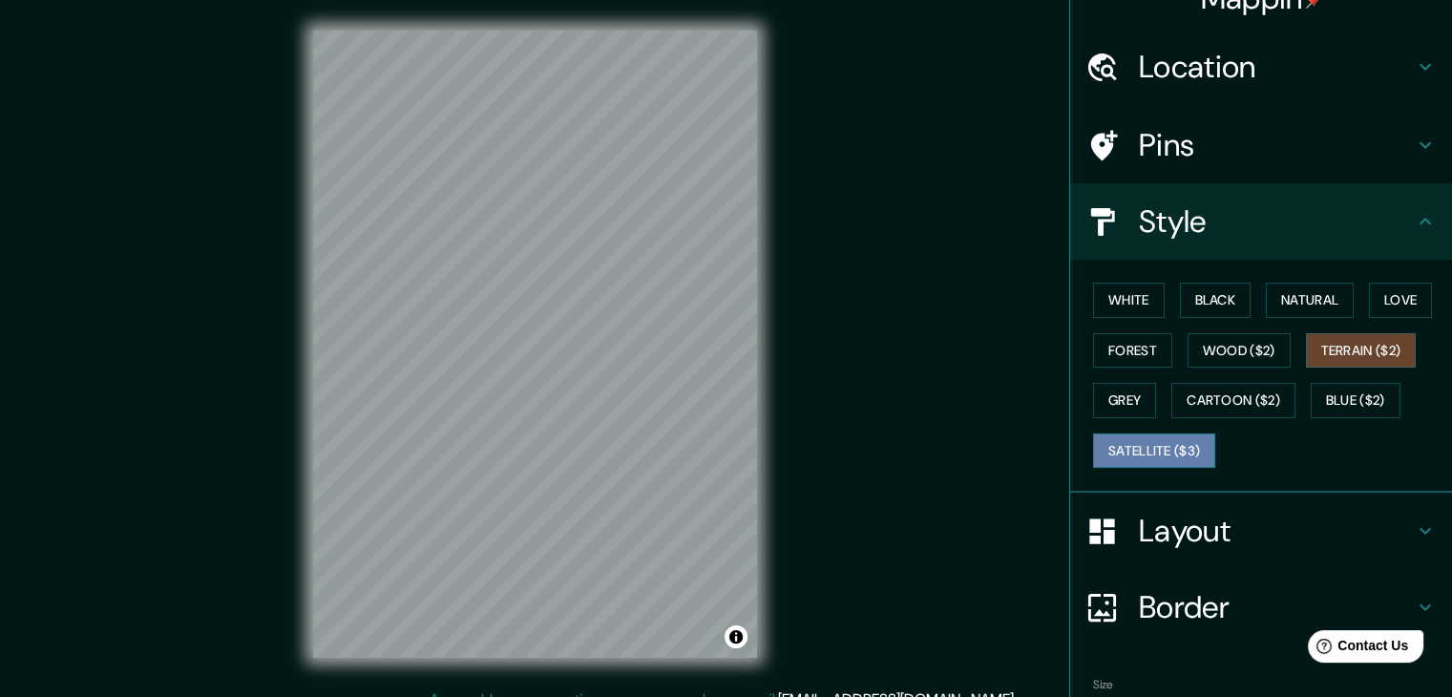
click at [1180, 446] on button "Satellite ($3)" at bounding box center [1154, 450] width 122 height 35
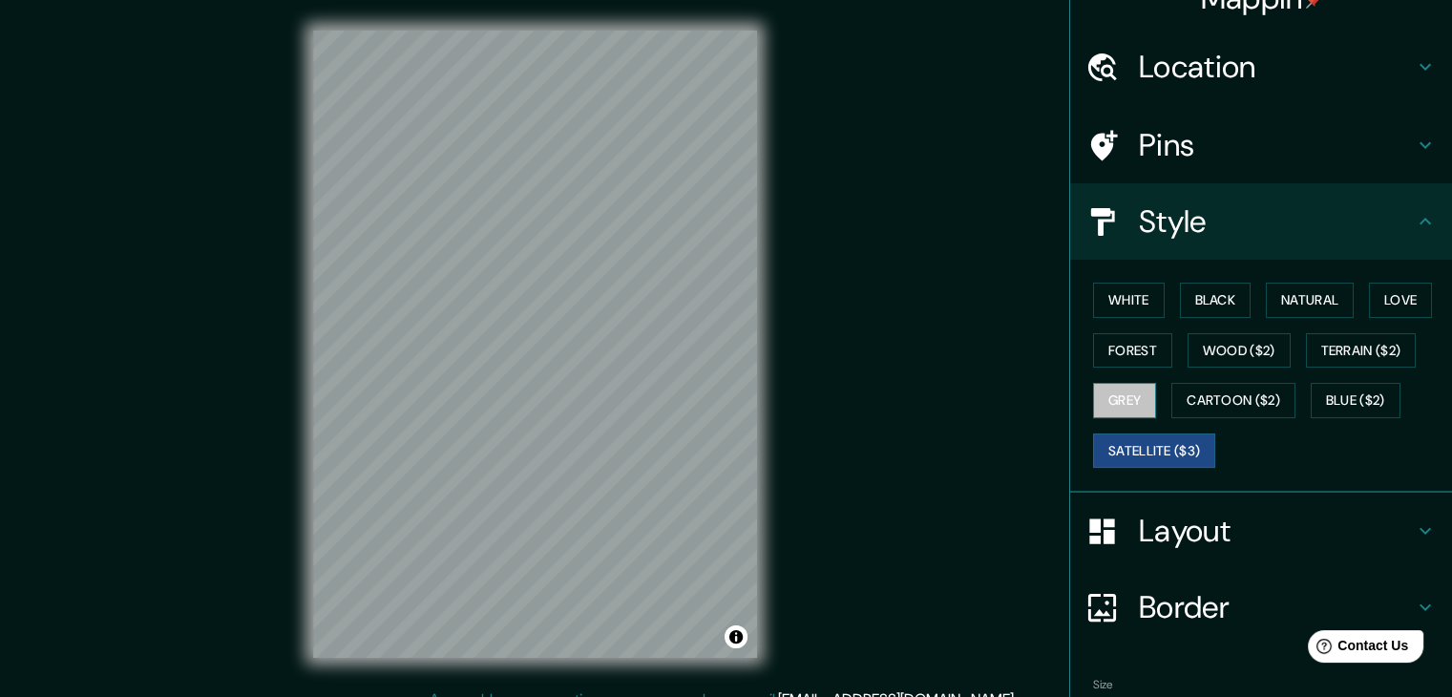
click at [1137, 387] on button "Grey" at bounding box center [1124, 400] width 63 height 35
click at [1148, 453] on button "Satellite ($3)" at bounding box center [1154, 450] width 122 height 35
click at [1128, 417] on div "White Black Natural Love Forest Wood ($2) Terrain ($2) Grey Cartoon ($2) Blue (…" at bounding box center [1268, 375] width 367 height 200
click at [1119, 410] on button "Grey" at bounding box center [1124, 400] width 63 height 35
click at [455, 152] on div at bounding box center [459, 153] width 15 height 15
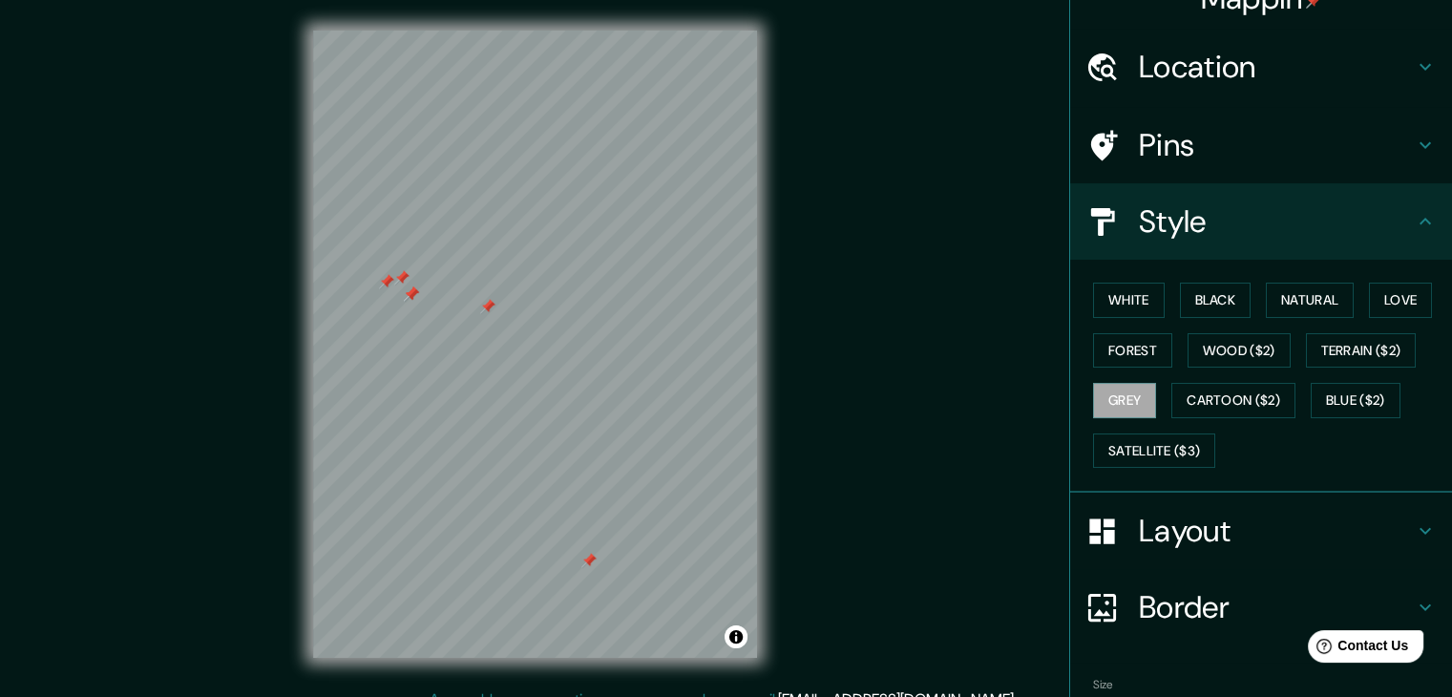
click at [412, 301] on div at bounding box center [411, 293] width 15 height 15
click at [408, 284] on div at bounding box center [401, 277] width 15 height 15
click at [480, 313] on div at bounding box center [487, 306] width 15 height 15
click at [427, 275] on div at bounding box center [422, 275] width 15 height 15
click at [431, 266] on div at bounding box center [424, 270] width 15 height 15
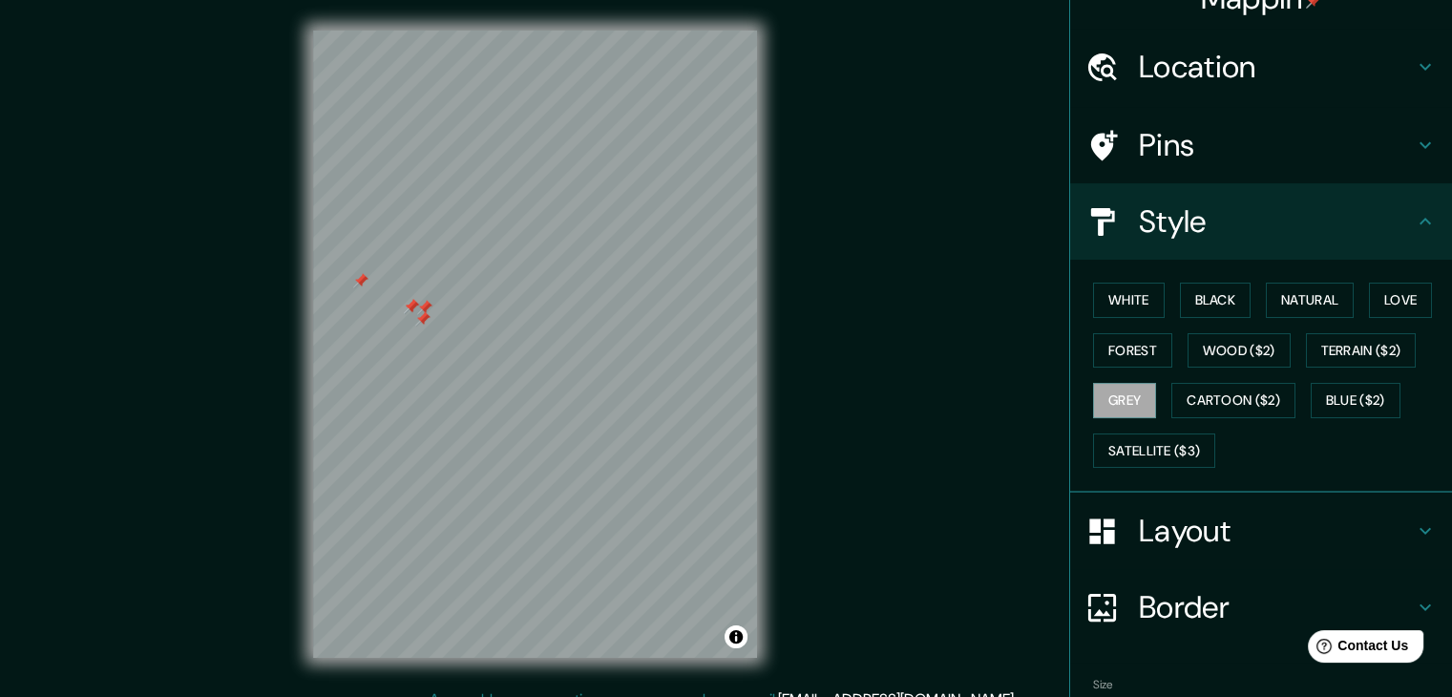
click at [416, 311] on div at bounding box center [422, 318] width 15 height 15
click at [409, 317] on div at bounding box center [407, 318] width 15 height 15
click at [412, 324] on div at bounding box center [409, 327] width 15 height 15
click at [432, 316] on div at bounding box center [438, 311] width 15 height 15
click at [463, 293] on div at bounding box center [465, 299] width 15 height 15
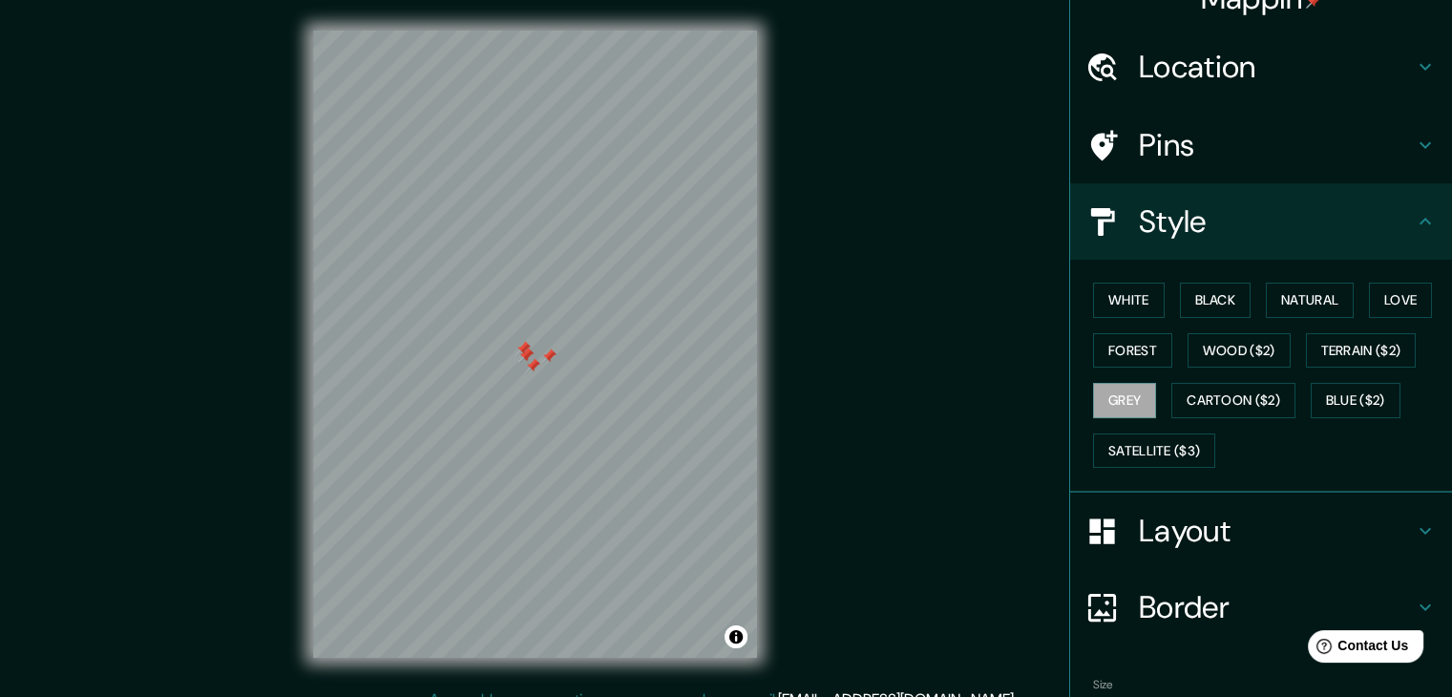
click at [518, 356] on div at bounding box center [525, 354] width 15 height 15
click at [469, 386] on div at bounding box center [476, 386] width 15 height 15
click at [455, 364] on div at bounding box center [460, 369] width 15 height 15
click at [465, 380] on div at bounding box center [470, 387] width 15 height 15
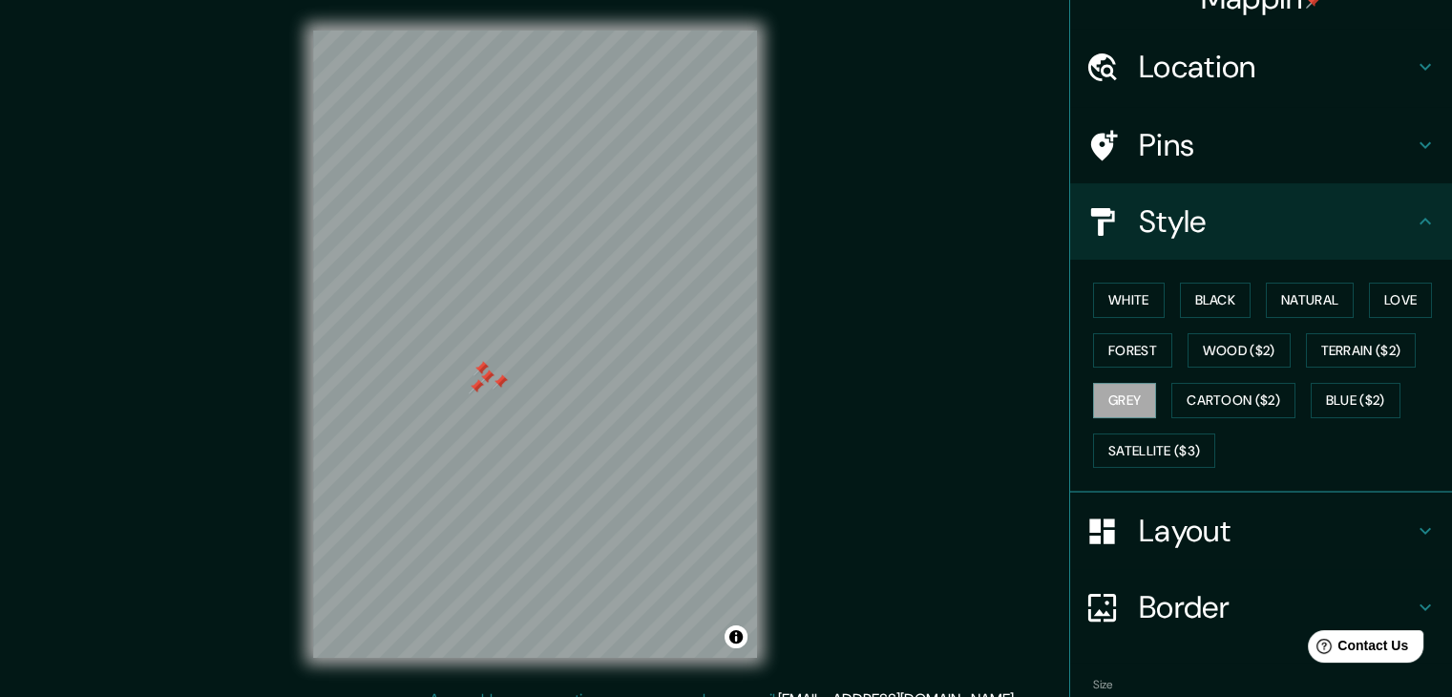
click at [477, 373] on div at bounding box center [480, 368] width 15 height 15
click at [490, 346] on div at bounding box center [494, 351] width 15 height 15
click at [546, 340] on div at bounding box center [547, 337] width 15 height 15
click at [479, 388] on div at bounding box center [477, 387] width 15 height 15
click at [495, 381] on div at bounding box center [496, 380] width 15 height 15
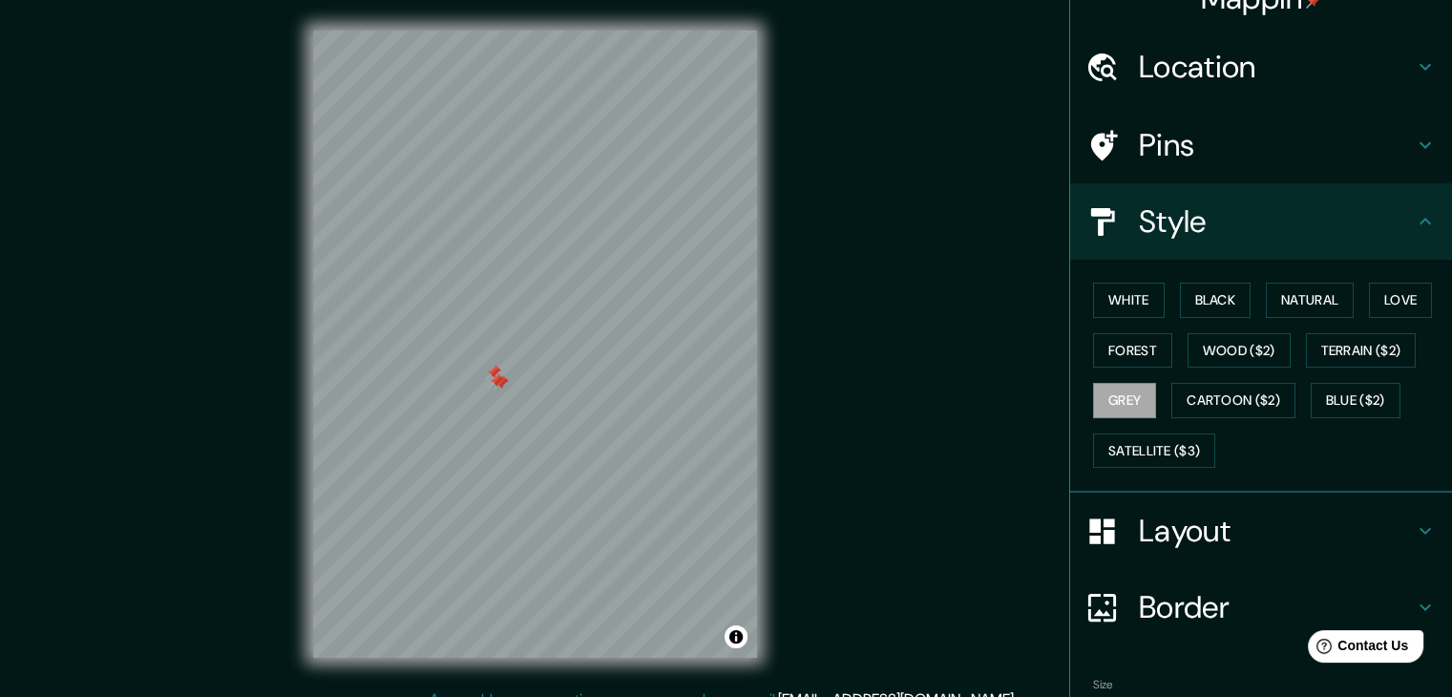
click at [493, 375] on div at bounding box center [493, 372] width 15 height 15
click at [493, 380] on div at bounding box center [496, 380] width 15 height 15
click at [500, 381] on div at bounding box center [500, 382] width 15 height 15
click at [615, 528] on div at bounding box center [617, 528] width 15 height 15
click at [452, 350] on div at bounding box center [453, 349] width 15 height 15
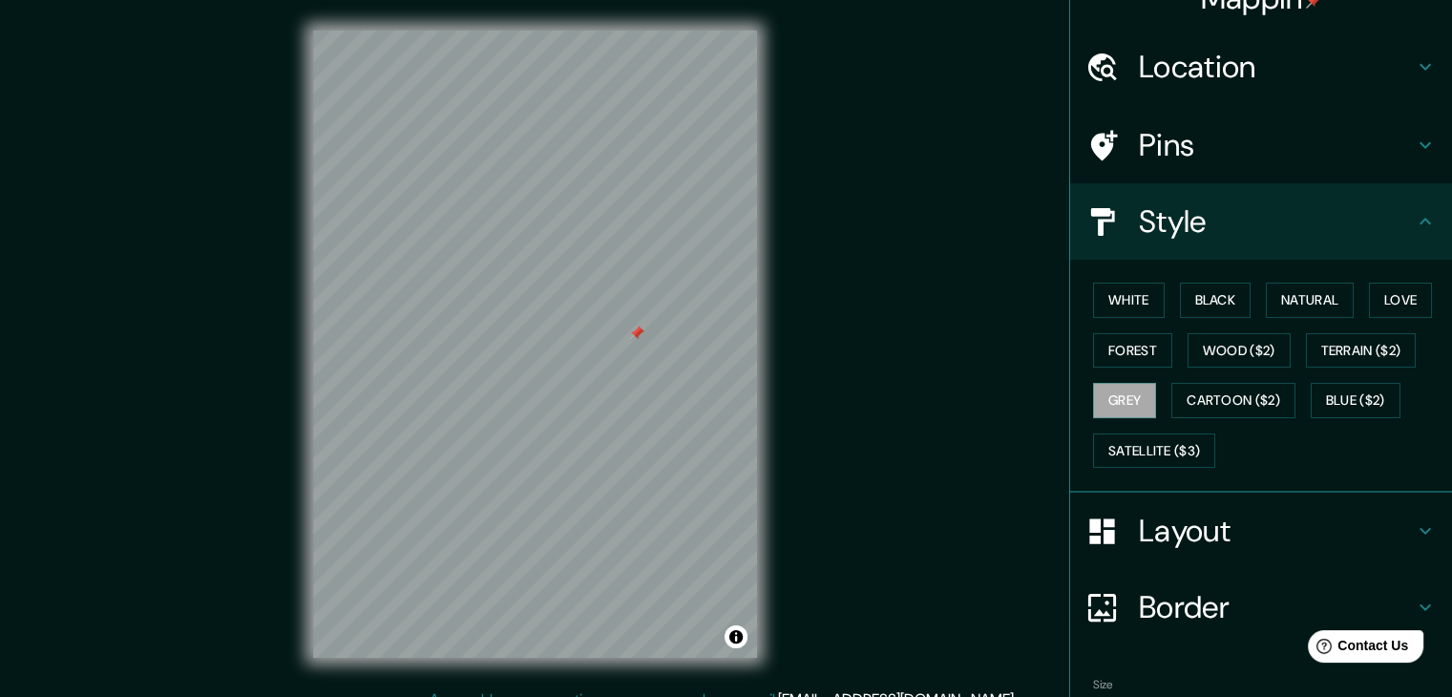
click at [639, 337] on div at bounding box center [636, 332] width 15 height 15
click at [670, 532] on div at bounding box center [672, 532] width 15 height 15
click at [379, 396] on div at bounding box center [384, 392] width 15 height 15
click at [379, 394] on div at bounding box center [377, 388] width 15 height 15
click at [379, 384] on div at bounding box center [376, 388] width 15 height 15
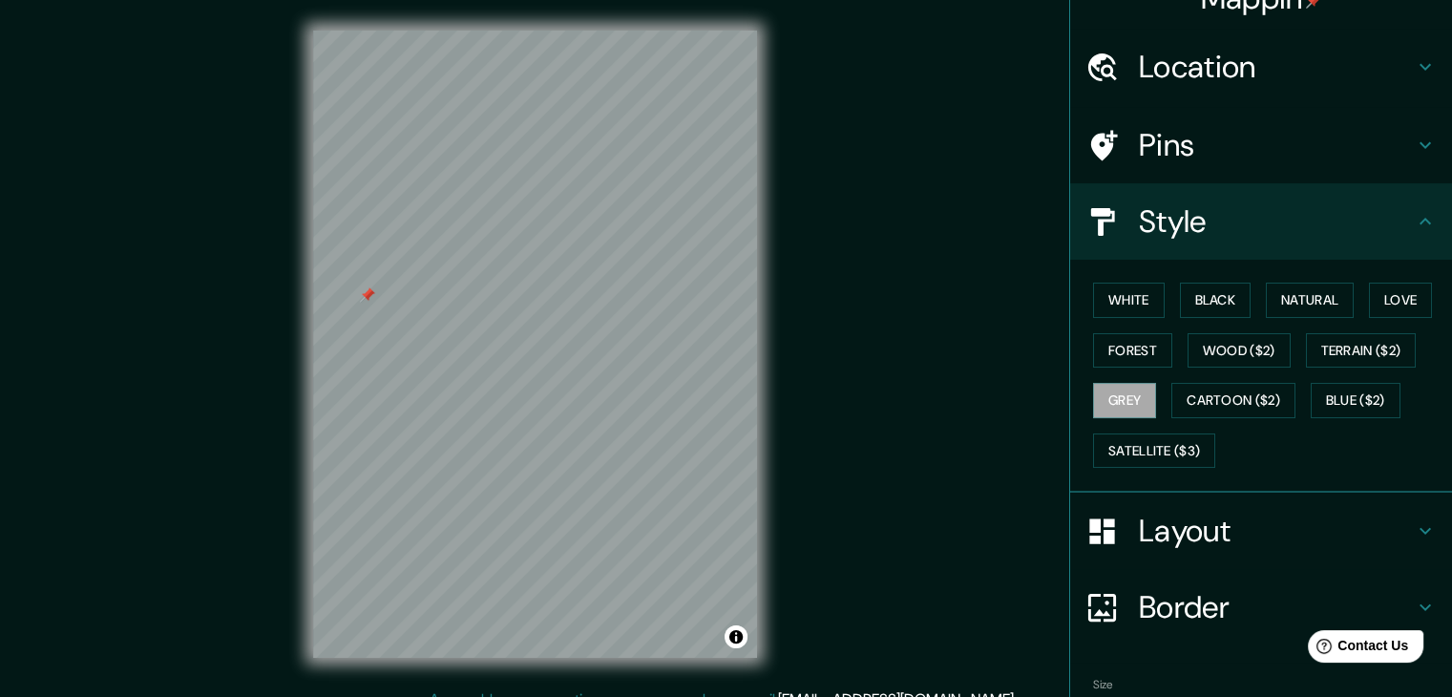
click at [369, 295] on div at bounding box center [367, 294] width 15 height 15
click at [454, 337] on div at bounding box center [454, 339] width 15 height 15
click at [550, 154] on div at bounding box center [549, 151] width 15 height 15
click at [591, 368] on div at bounding box center [588, 364] width 15 height 15
click at [567, 358] on div at bounding box center [567, 364] width 15 height 15
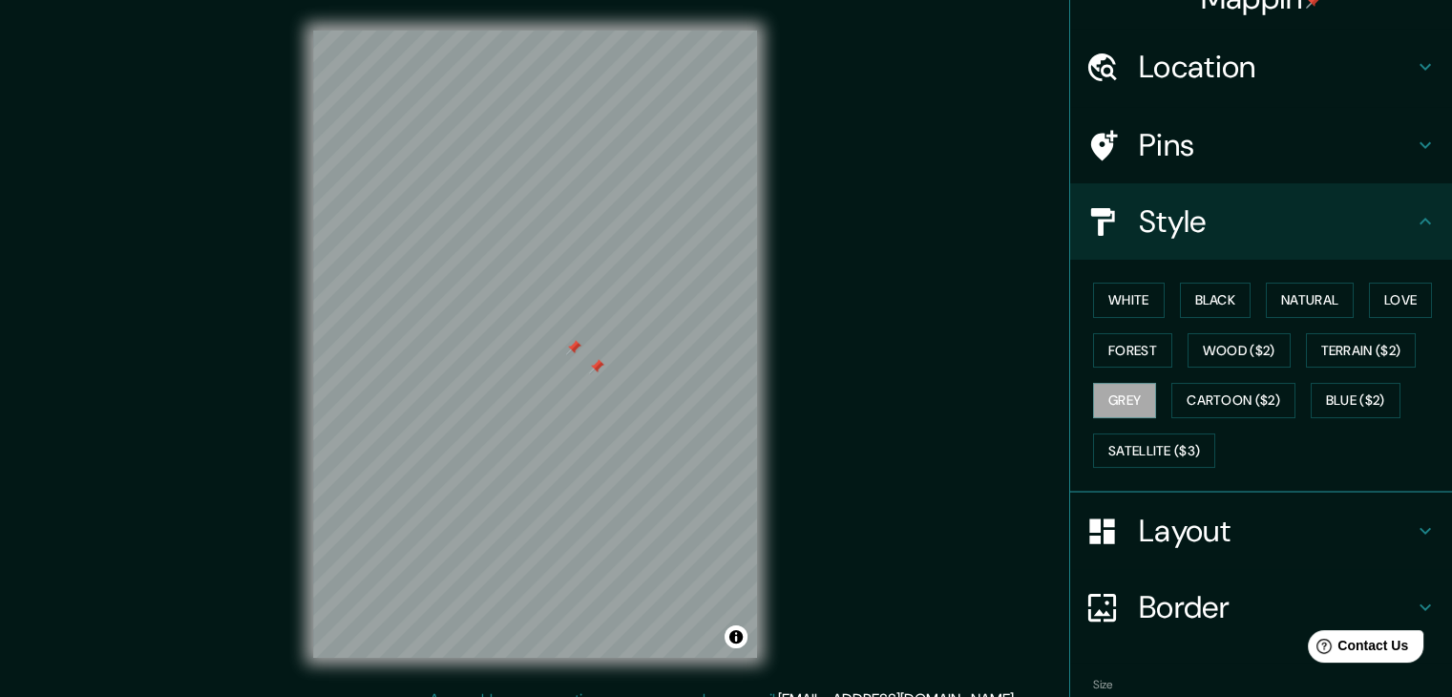
click at [571, 353] on div at bounding box center [573, 347] width 15 height 15
click at [590, 365] on div at bounding box center [596, 366] width 15 height 15
click at [337, 449] on div at bounding box center [344, 446] width 15 height 15
click at [586, 469] on div at bounding box center [591, 468] width 15 height 15
click at [584, 458] on div at bounding box center [585, 462] width 15 height 15
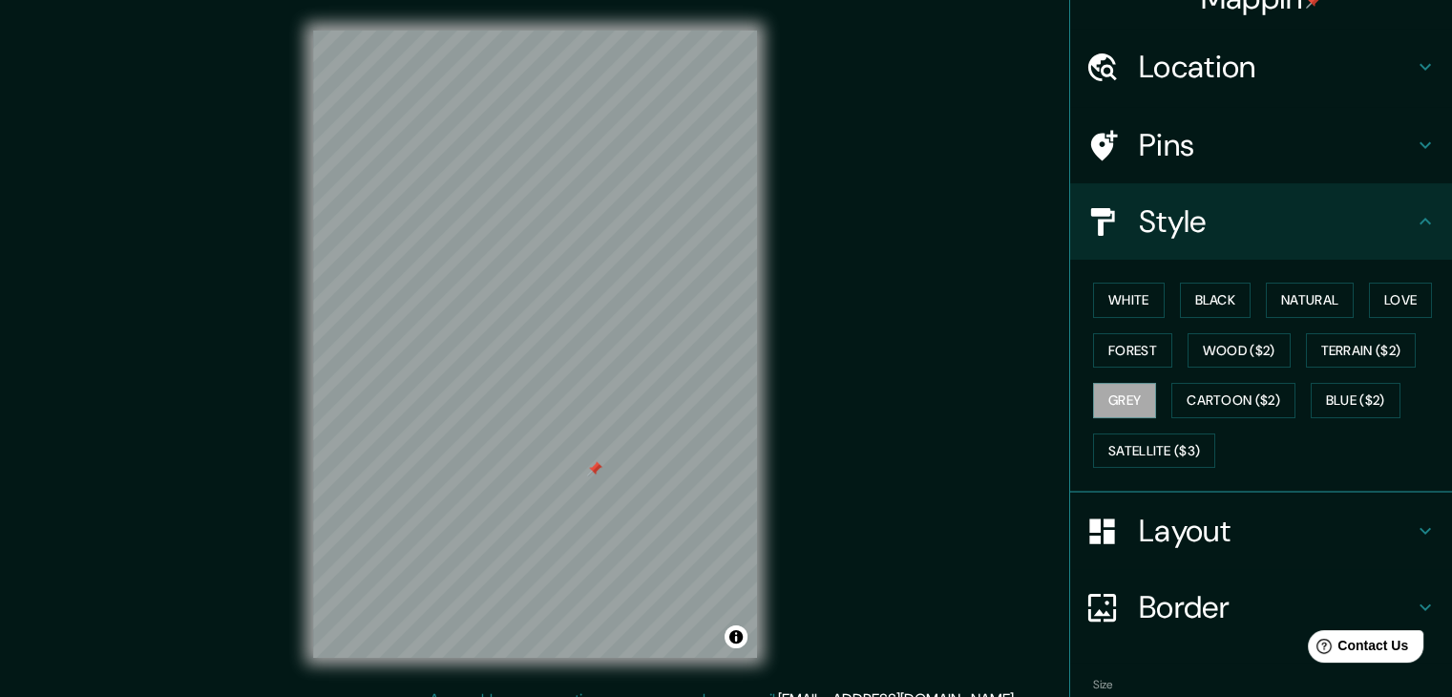
click at [591, 471] on div at bounding box center [594, 468] width 15 height 15
click at [563, 383] on div at bounding box center [567, 378] width 15 height 15
click at [482, 566] on div at bounding box center [482, 570] width 15 height 15
click at [373, 463] on div at bounding box center [376, 461] width 15 height 15
click at [382, 282] on div at bounding box center [389, 279] width 15 height 15
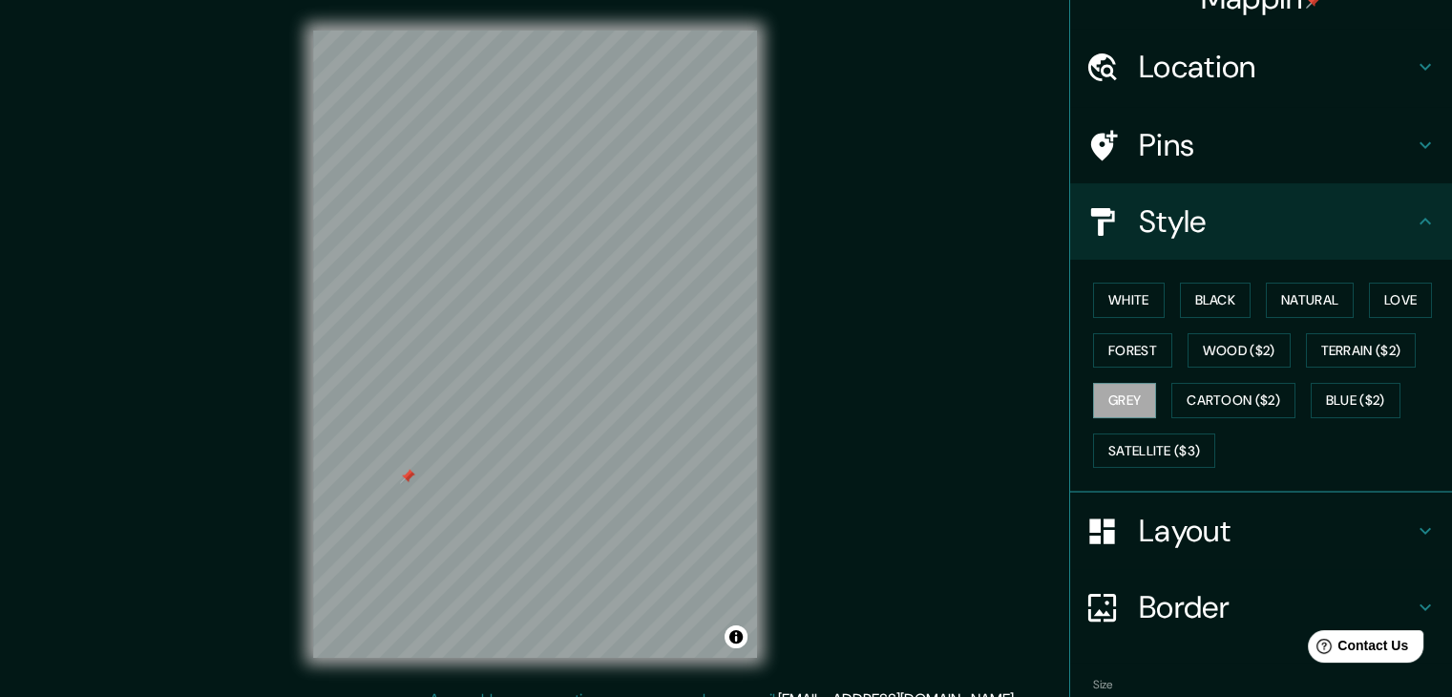
click at [407, 482] on div at bounding box center [407, 476] width 15 height 15
click at [501, 363] on div at bounding box center [501, 361] width 15 height 15
click at [454, 400] on div at bounding box center [458, 393] width 15 height 15
click at [480, 385] on div at bounding box center [477, 390] width 15 height 15
click at [579, 322] on div at bounding box center [578, 316] width 15 height 15
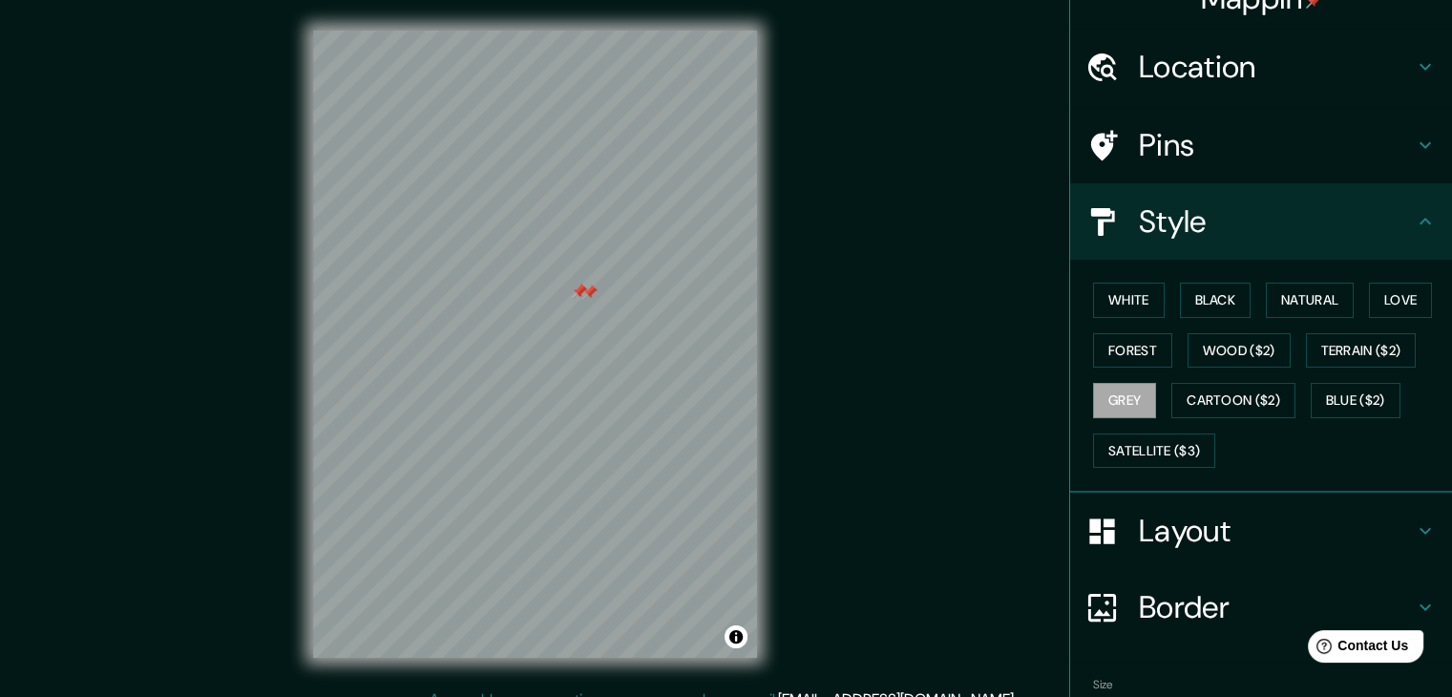
click at [583, 299] on div at bounding box center [589, 291] width 15 height 15
click at [489, 309] on div at bounding box center [494, 303] width 15 height 15
click at [591, 309] on div at bounding box center [592, 303] width 15 height 15
click at [494, 299] on div at bounding box center [494, 303] width 15 height 15
click at [668, 280] on div at bounding box center [674, 278] width 15 height 15
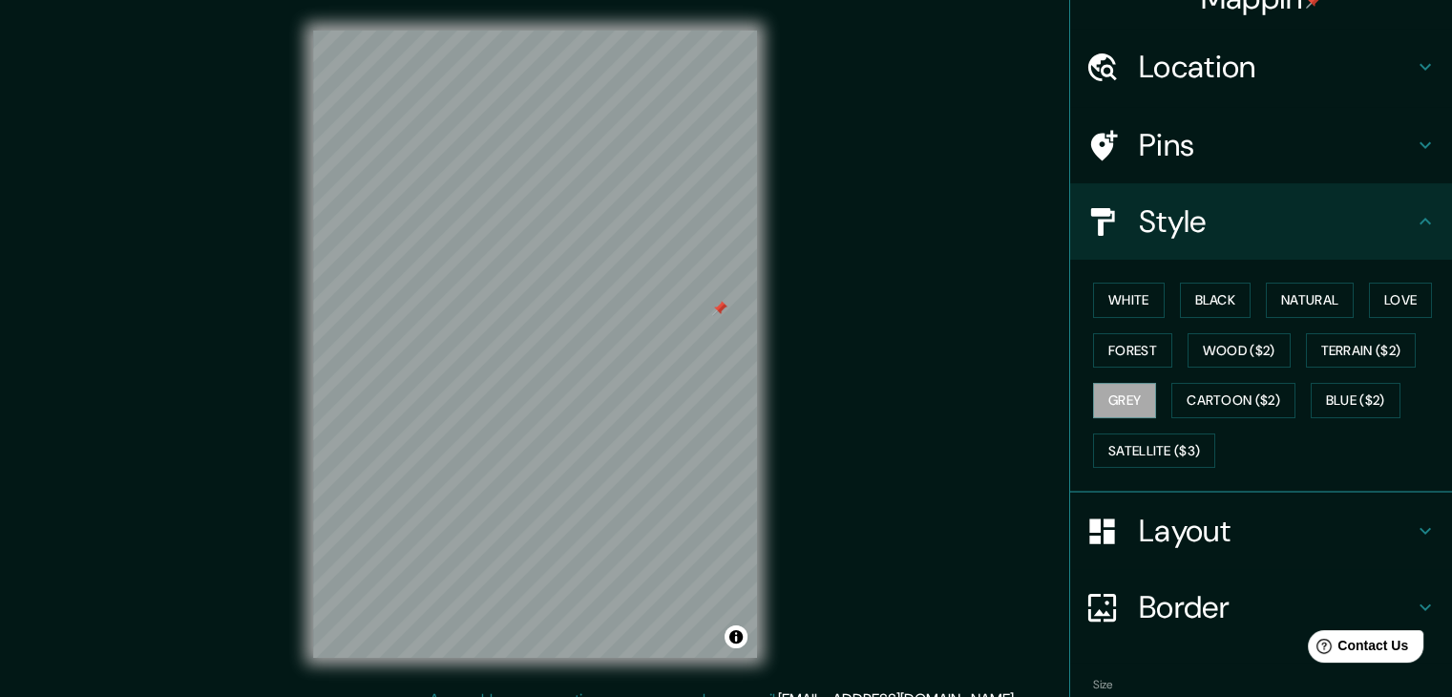
click at [718, 315] on div at bounding box center [719, 308] width 15 height 15
click at [524, 268] on div at bounding box center [519, 268] width 15 height 15
click at [439, 345] on div at bounding box center [436, 344] width 15 height 15
click at [485, 349] on div at bounding box center [479, 344] width 15 height 15
click at [525, 226] on div at bounding box center [527, 221] width 15 height 15
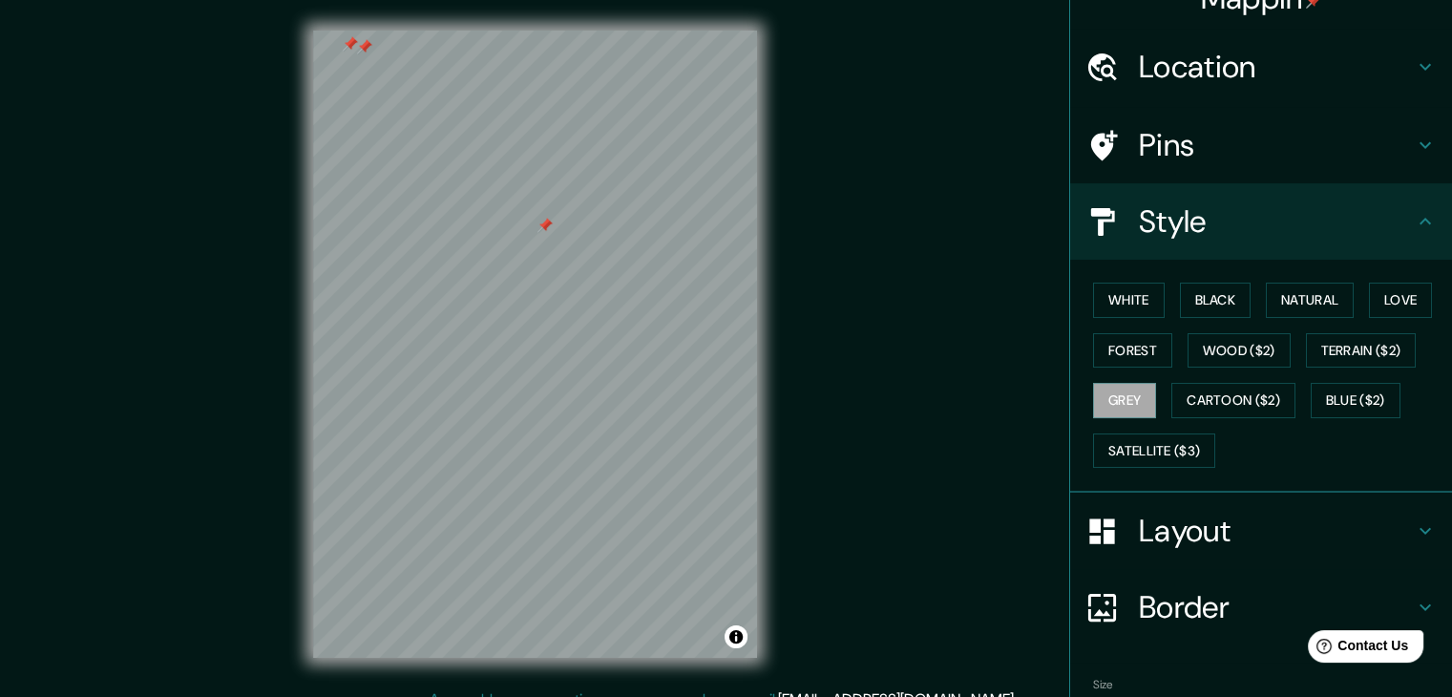
click at [547, 224] on div at bounding box center [544, 225] width 15 height 15
click at [466, 264] on div at bounding box center [465, 261] width 15 height 15
click at [466, 264] on div at bounding box center [467, 263] width 15 height 15
click at [463, 257] on div at bounding box center [461, 259] width 15 height 15
click at [494, 266] on div at bounding box center [495, 266] width 15 height 15
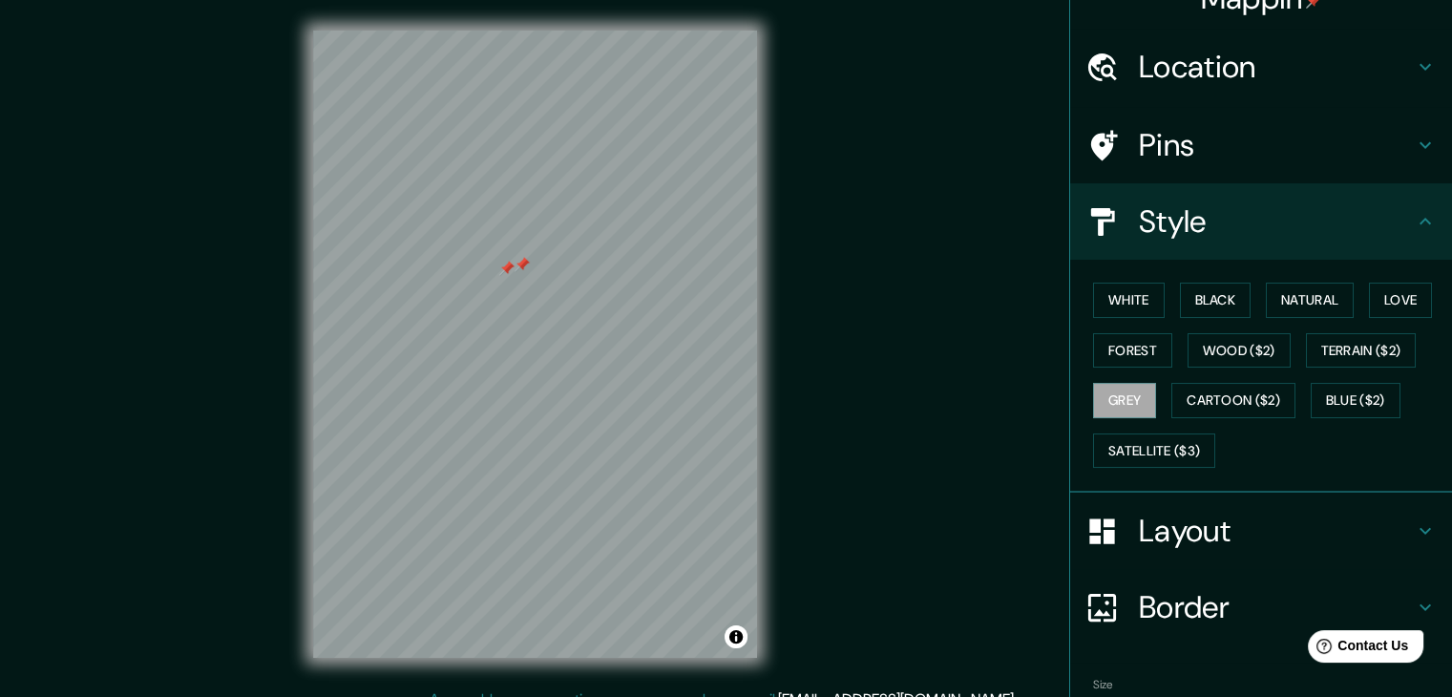
click at [512, 273] on div at bounding box center [506, 268] width 15 height 15
click at [522, 269] on div at bounding box center [521, 264] width 15 height 15
click at [638, 253] on div at bounding box center [636, 248] width 15 height 15
click at [473, 146] on div at bounding box center [474, 139] width 15 height 15
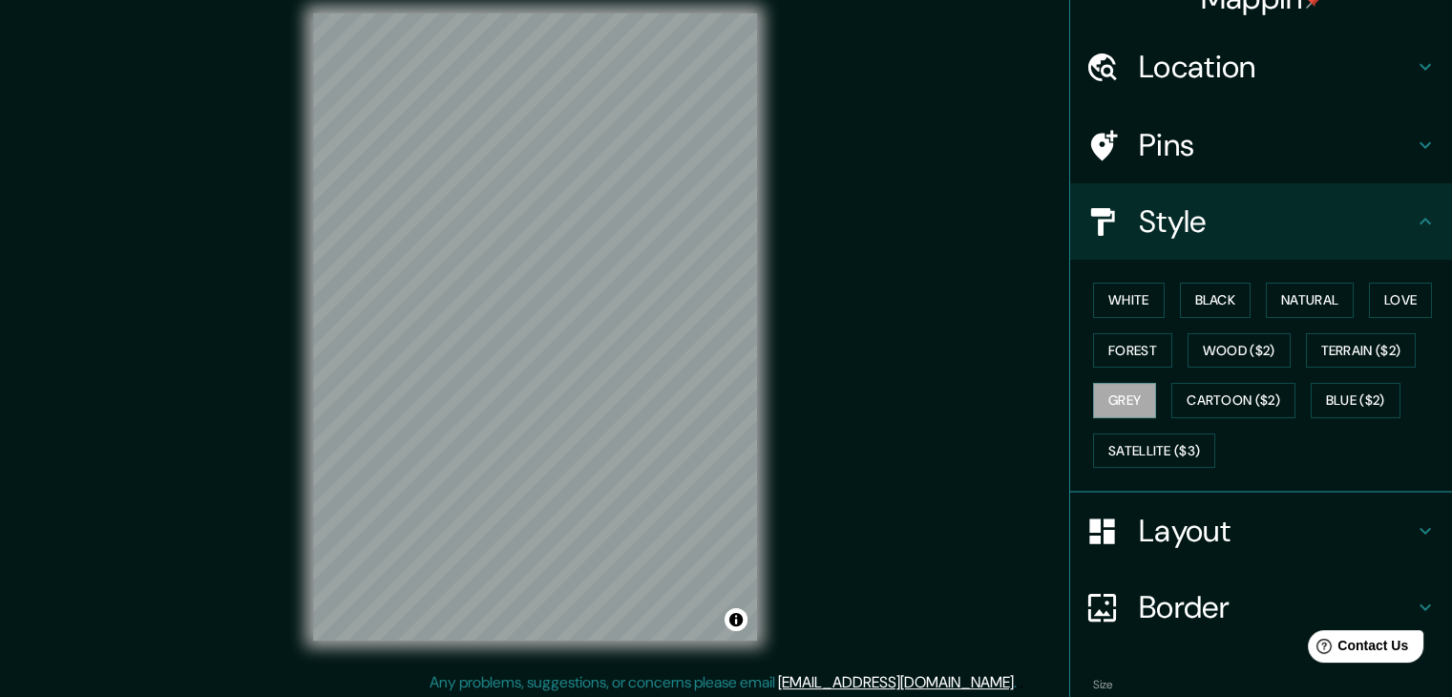
scroll to position [22, 0]
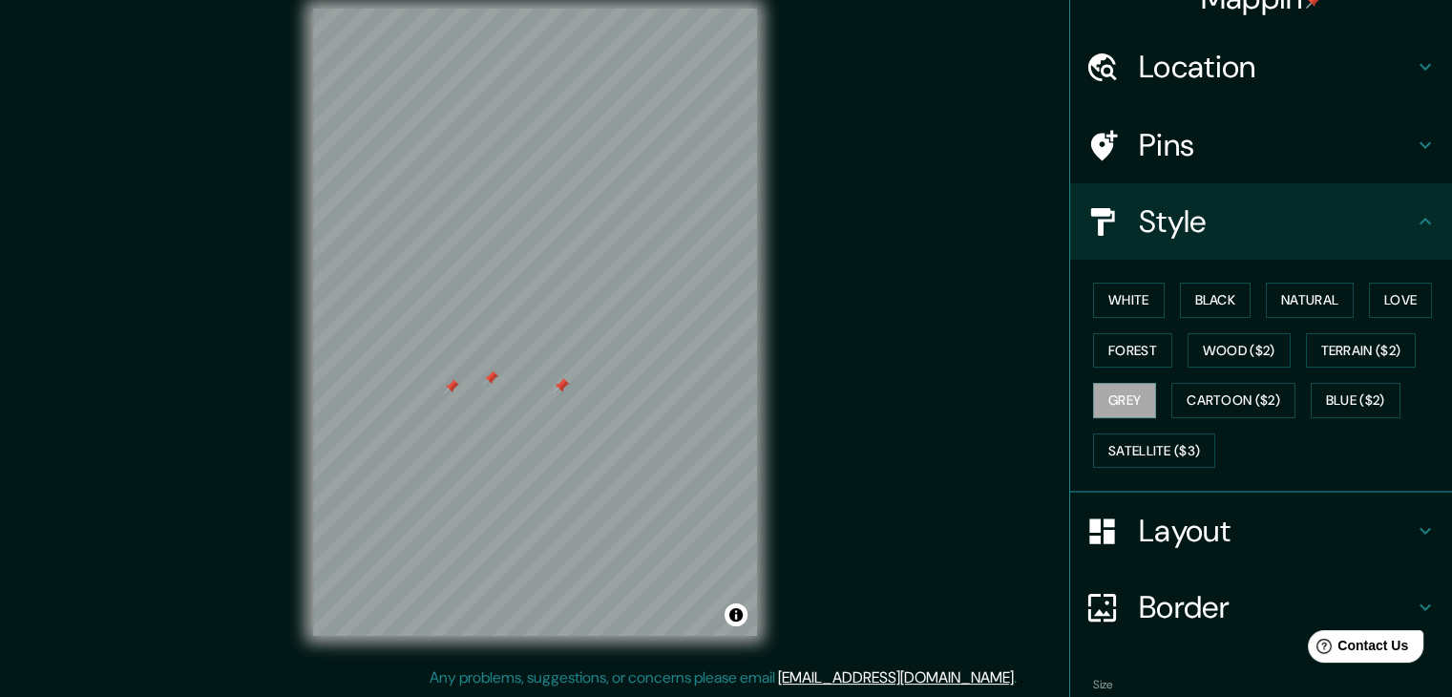
click at [451, 387] on div at bounding box center [451, 386] width 15 height 15
click at [493, 381] on div at bounding box center [495, 379] width 15 height 15
click at [490, 376] on div at bounding box center [490, 377] width 15 height 15
click at [562, 382] on div at bounding box center [564, 386] width 15 height 15
click at [557, 389] on div at bounding box center [561, 385] width 15 height 15
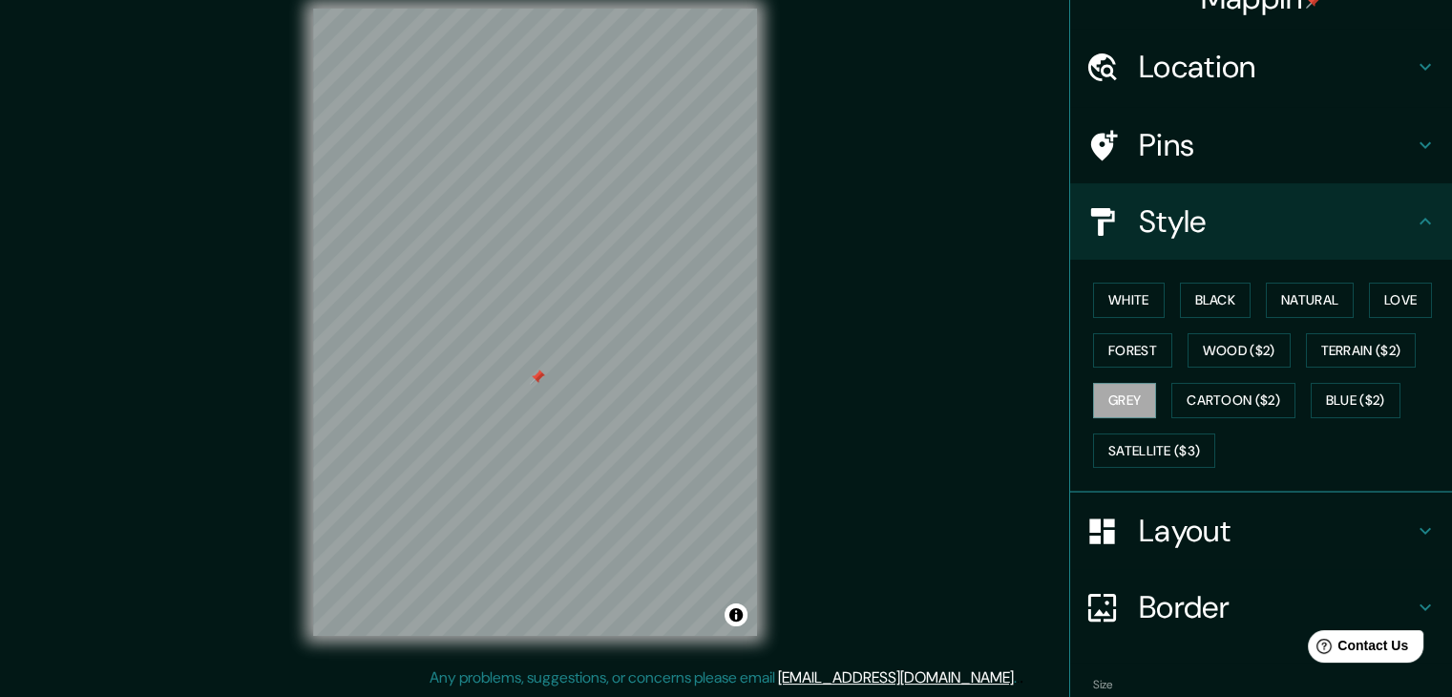
click at [538, 382] on div at bounding box center [537, 376] width 15 height 15
click at [523, 430] on div at bounding box center [528, 426] width 15 height 15
click at [559, 443] on div at bounding box center [558, 436] width 15 height 15
click at [577, 444] on div at bounding box center [580, 437] width 15 height 15
click at [561, 332] on div at bounding box center [563, 327] width 15 height 15
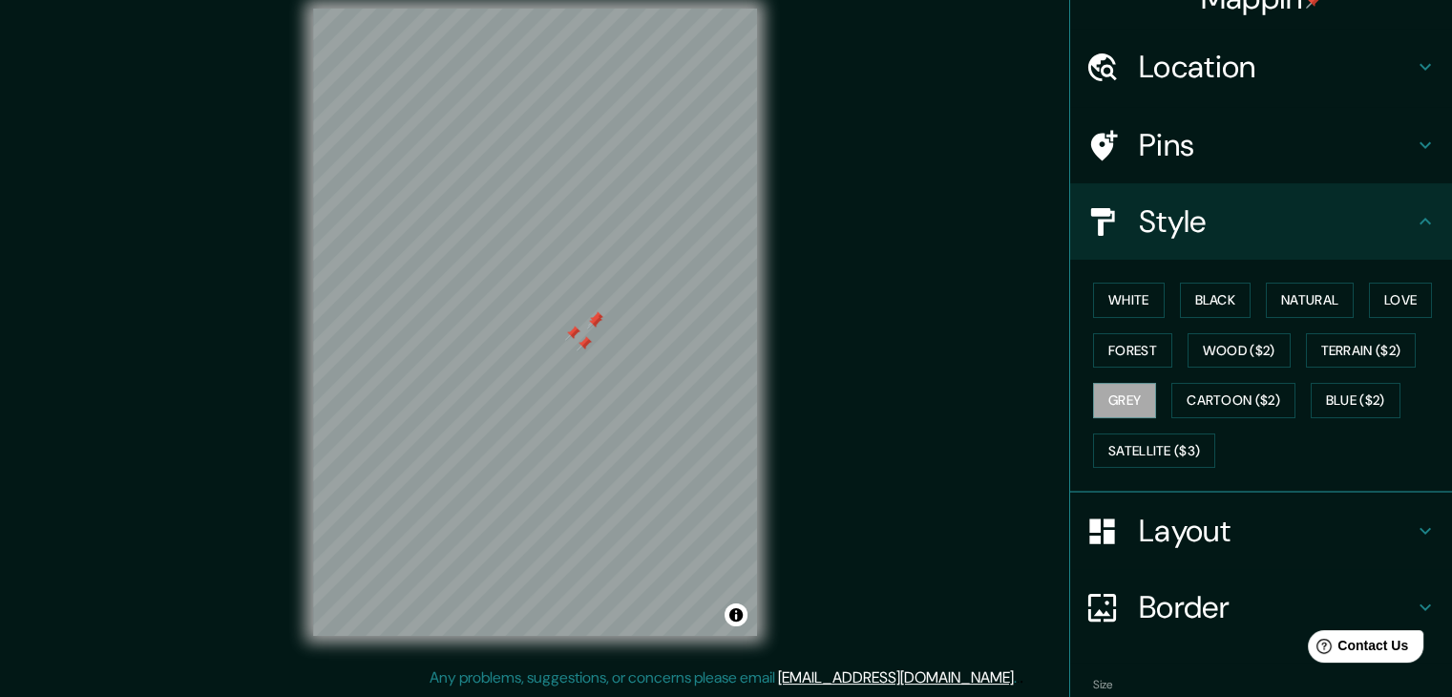
click at [573, 329] on div at bounding box center [572, 332] width 15 height 15
click at [582, 349] on div at bounding box center [584, 343] width 15 height 15
click at [591, 319] on div at bounding box center [594, 321] width 15 height 15
click at [592, 318] on div at bounding box center [595, 318] width 15 height 15
click at [538, 354] on div at bounding box center [537, 355] width 15 height 15
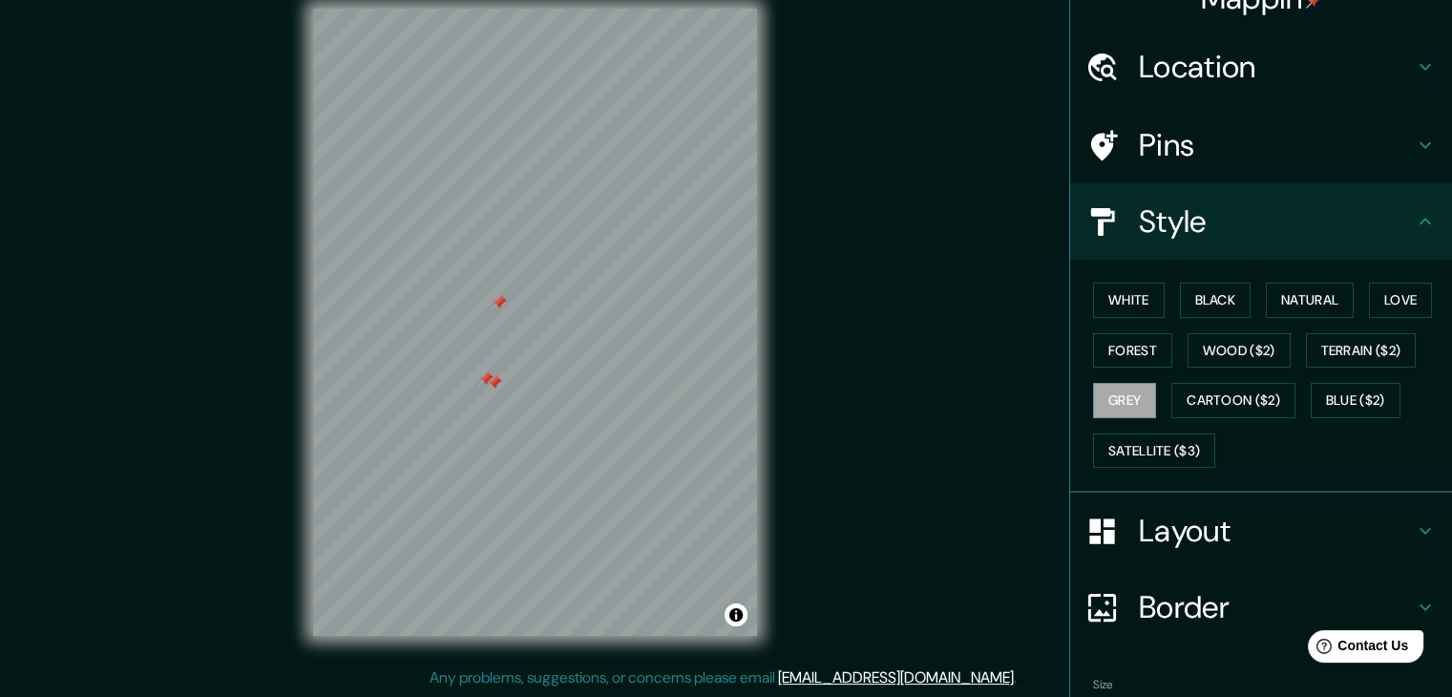
click at [492, 389] on div at bounding box center [494, 382] width 15 height 15
click at [486, 385] on div at bounding box center [485, 378] width 15 height 15
click at [529, 306] on div at bounding box center [529, 302] width 15 height 15
click at [502, 322] on div at bounding box center [509, 319] width 15 height 15
click at [502, 322] on div at bounding box center [503, 319] width 15 height 15
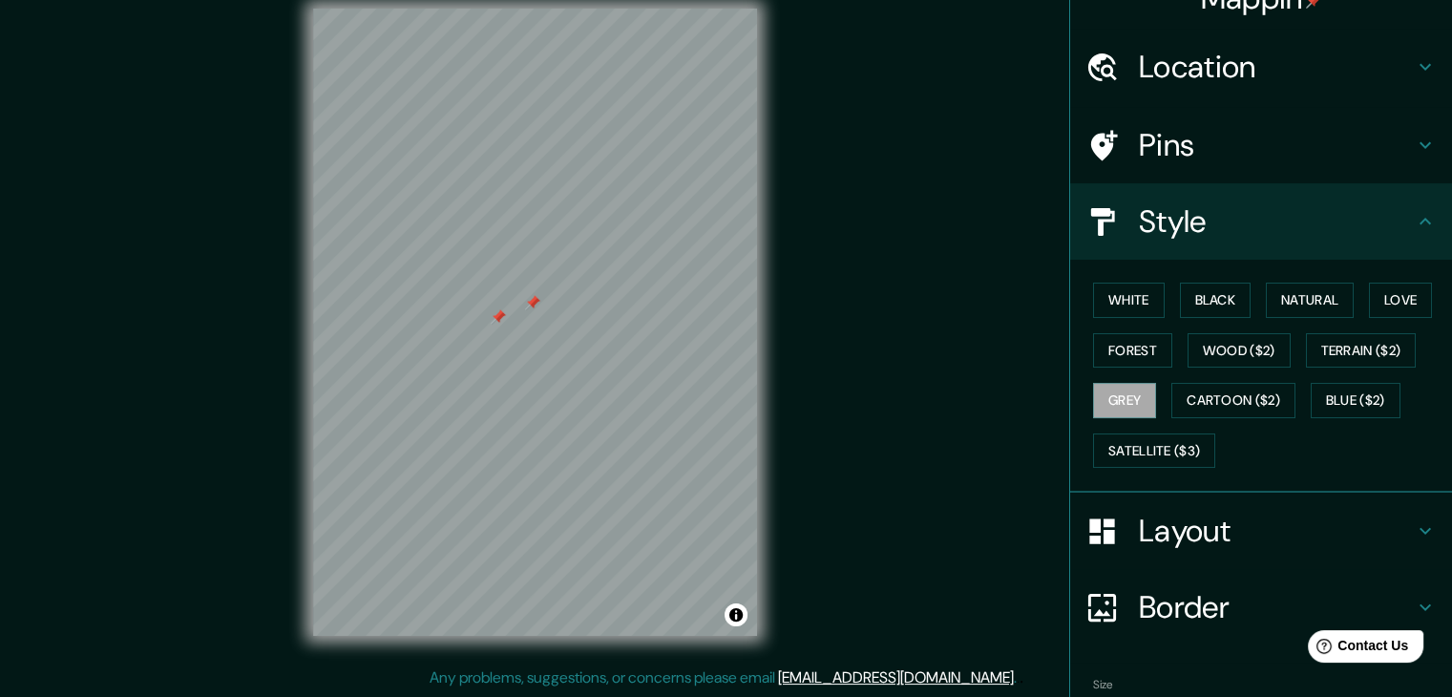
click at [501, 317] on div at bounding box center [498, 316] width 15 height 15
click at [529, 9] on div at bounding box center [535, 9] width 444 height 0
click at [524, 308] on div at bounding box center [526, 305] width 15 height 15
click at [528, 304] on div at bounding box center [529, 305] width 15 height 15
click at [528, 304] on div at bounding box center [535, 302] width 15 height 15
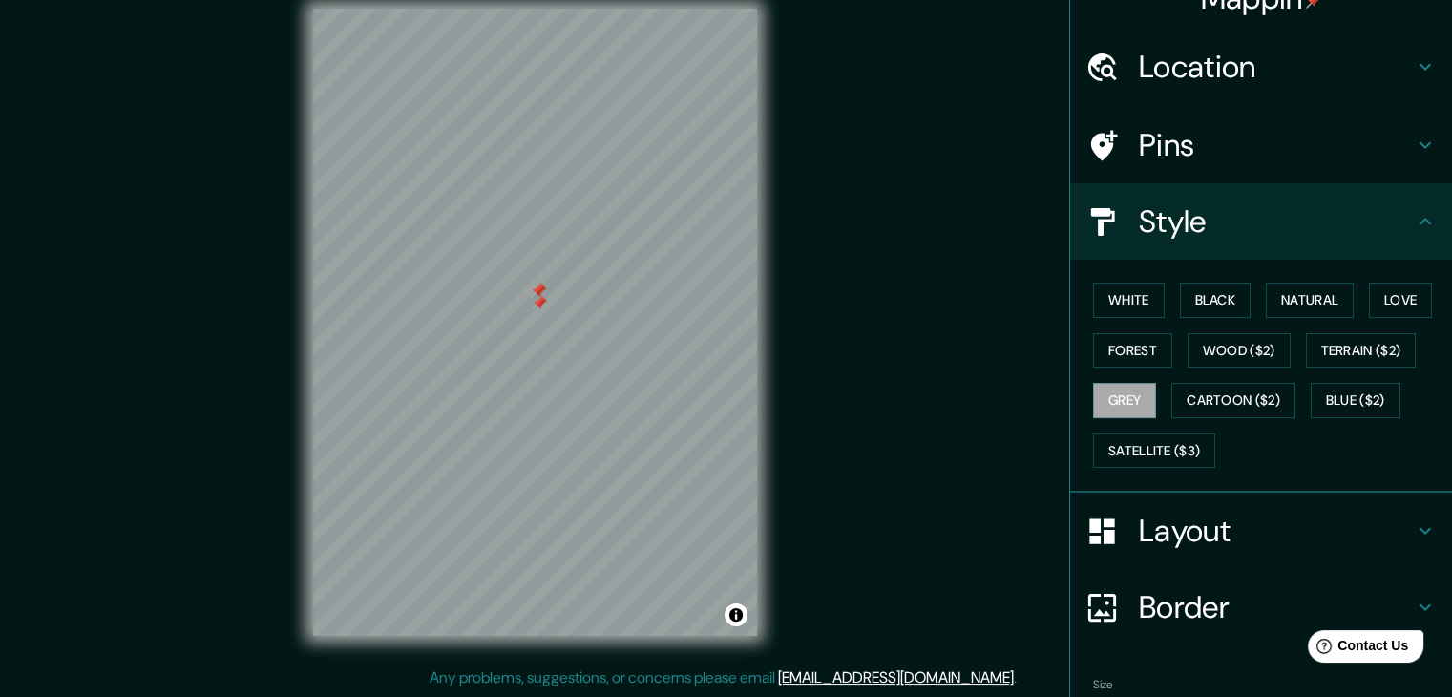
click at [533, 297] on div at bounding box center [538, 290] width 15 height 15
click at [534, 297] on div at bounding box center [538, 290] width 15 height 15
click at [634, 675] on html "Mappin Location Pins Style White Black Natural Love Forest Wood ($2) Terrain ($…" at bounding box center [726, 326] width 1452 height 697
click at [372, 417] on div at bounding box center [368, 421] width 15 height 15
click at [374, 410] on div at bounding box center [368, 416] width 15 height 15
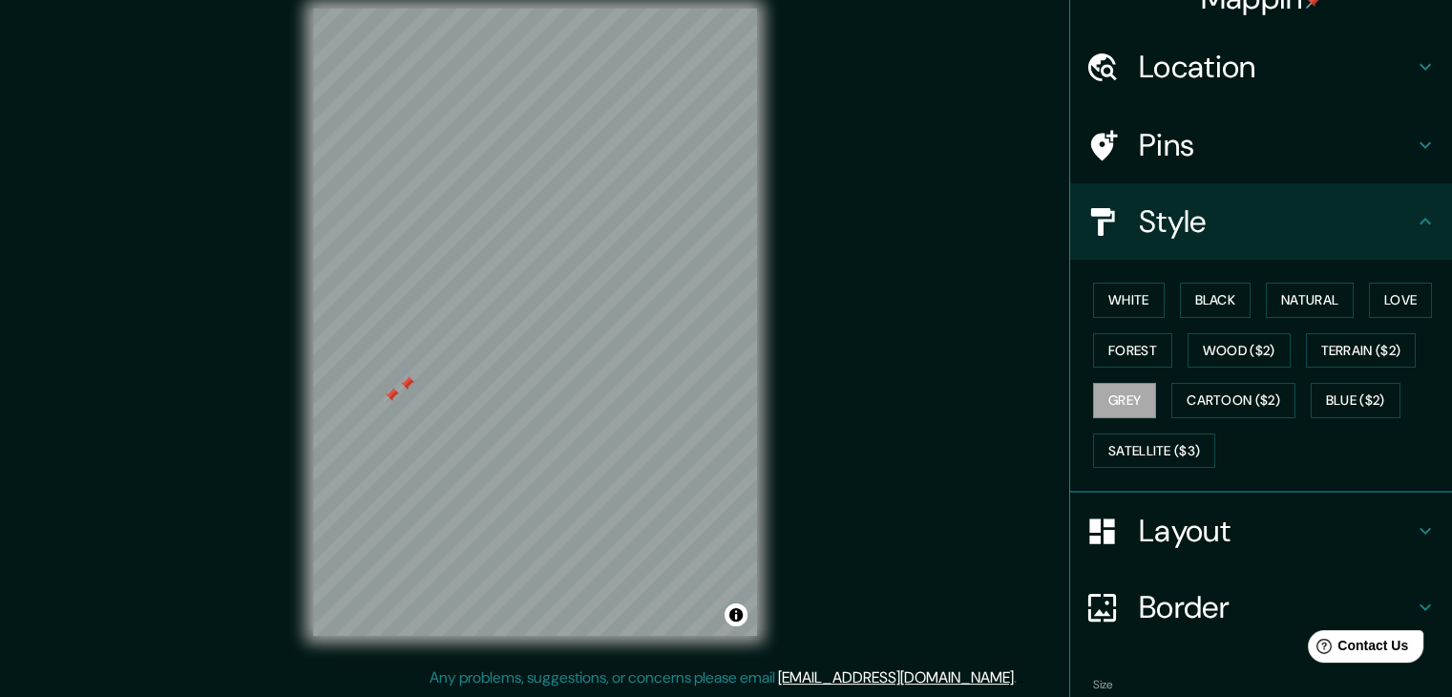
click at [391, 392] on div at bounding box center [391, 395] width 15 height 15
click at [404, 379] on div at bounding box center [406, 383] width 15 height 15
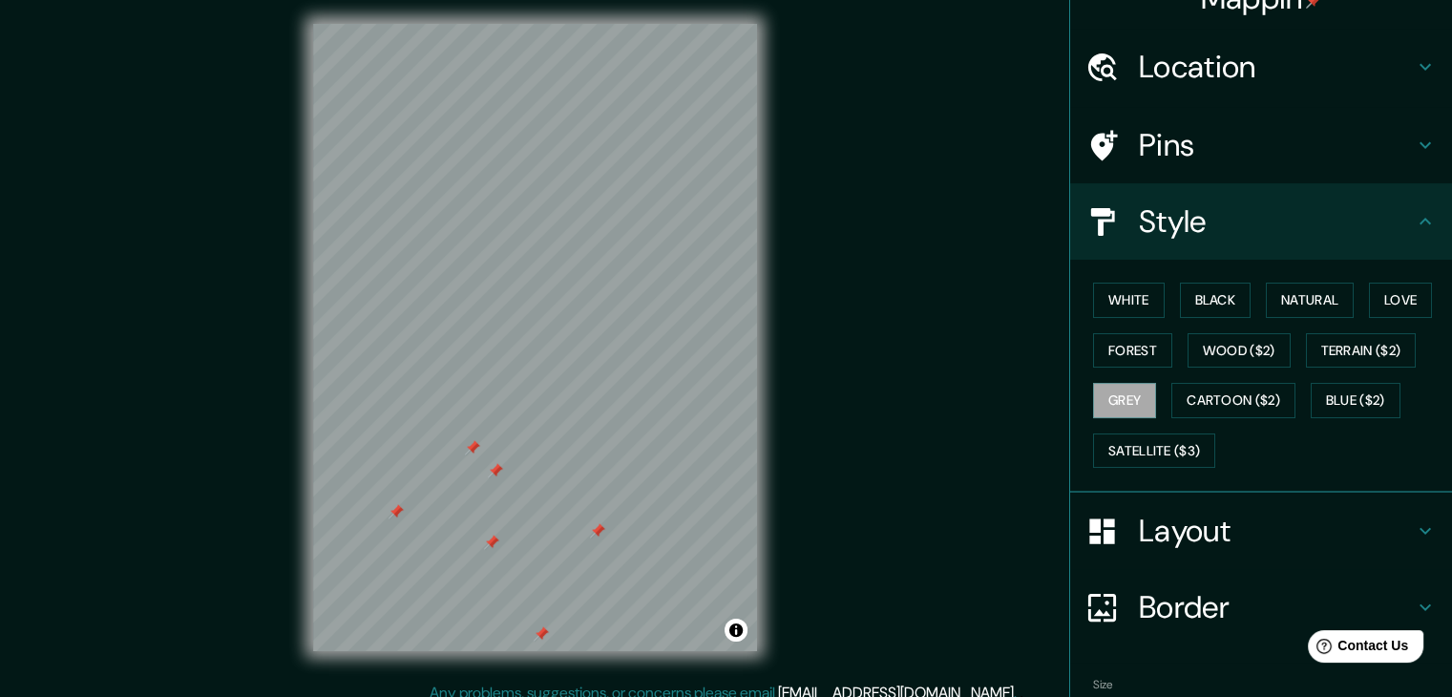
scroll to position [0, 0]
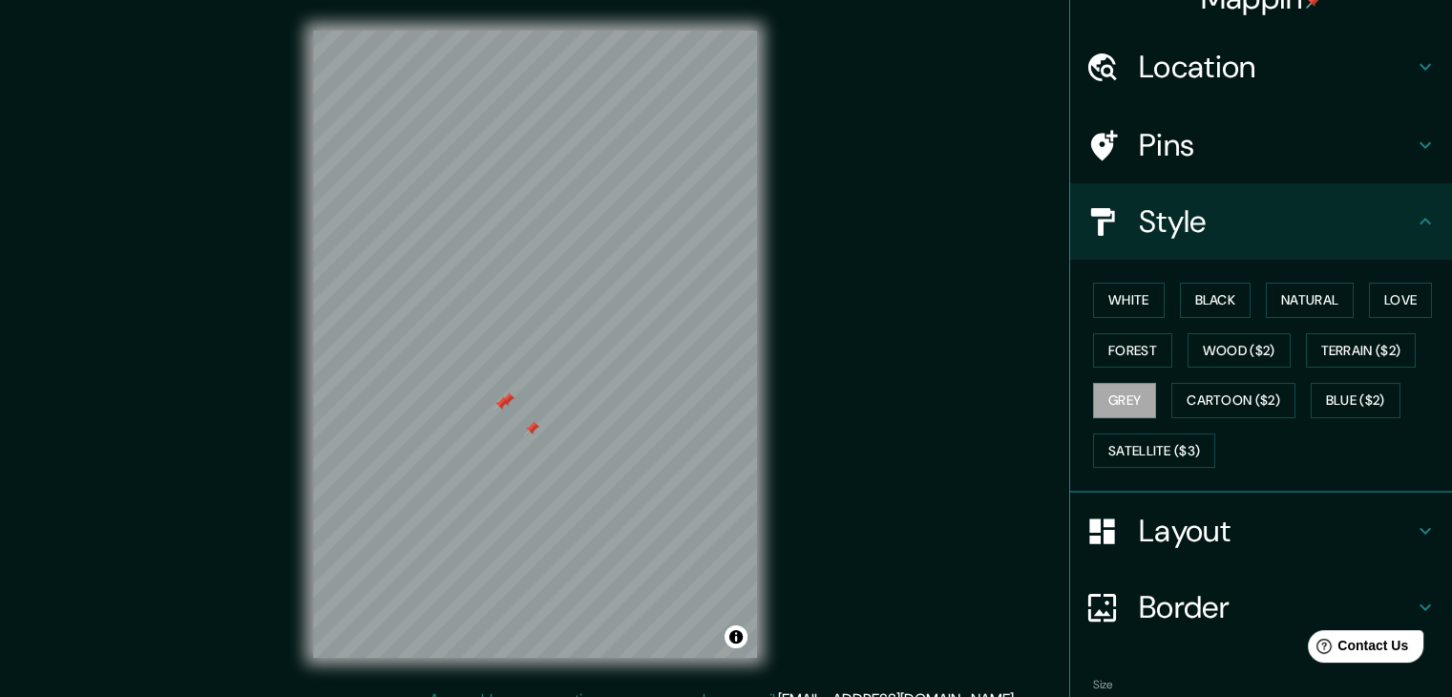
click at [500, 404] on div at bounding box center [500, 403] width 15 height 15
click at [508, 394] on div at bounding box center [508, 400] width 15 height 15
click at [504, 402] on div at bounding box center [506, 399] width 15 height 15
click at [535, 430] on div at bounding box center [541, 437] width 15 height 15
click at [531, 434] on div at bounding box center [533, 431] width 15 height 15
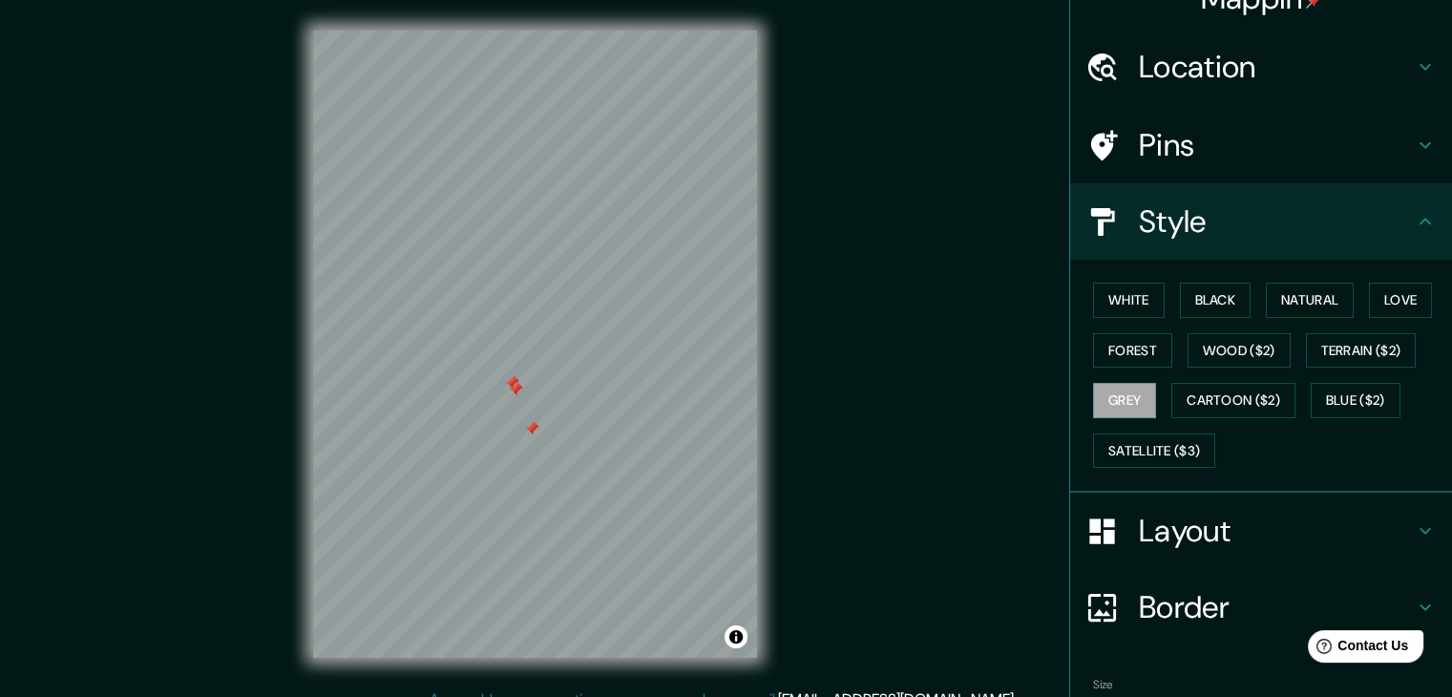
click at [531, 431] on div at bounding box center [531, 428] width 15 height 15
click at [514, 389] on div at bounding box center [515, 389] width 15 height 15
click at [512, 380] on div at bounding box center [511, 382] width 15 height 15
click at [527, 376] on div at bounding box center [530, 383] width 15 height 15
click at [522, 388] on div at bounding box center [522, 392] width 15 height 15
